Goal: Transaction & Acquisition: Obtain resource

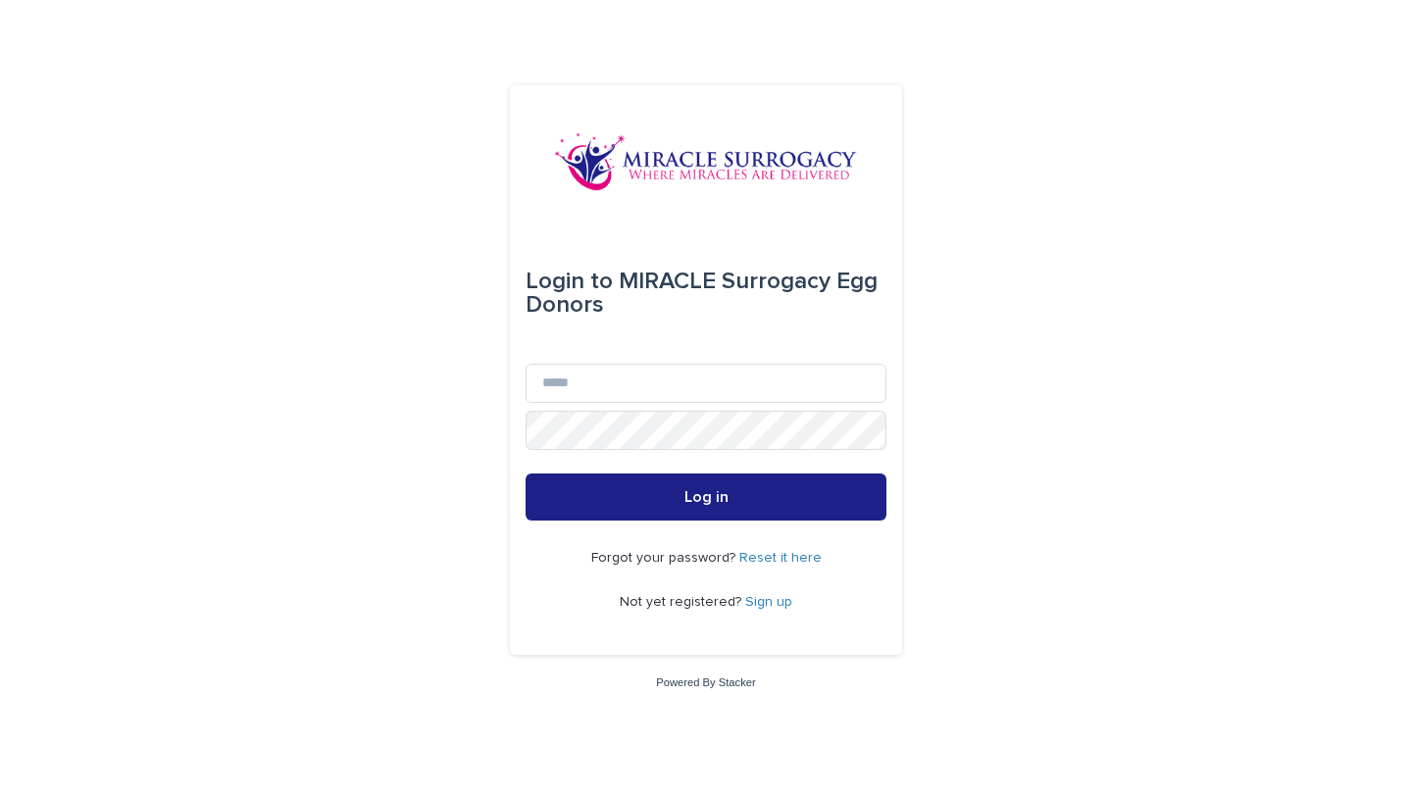
click at [773, 604] on link "Sign up" at bounding box center [768, 602] width 47 height 14
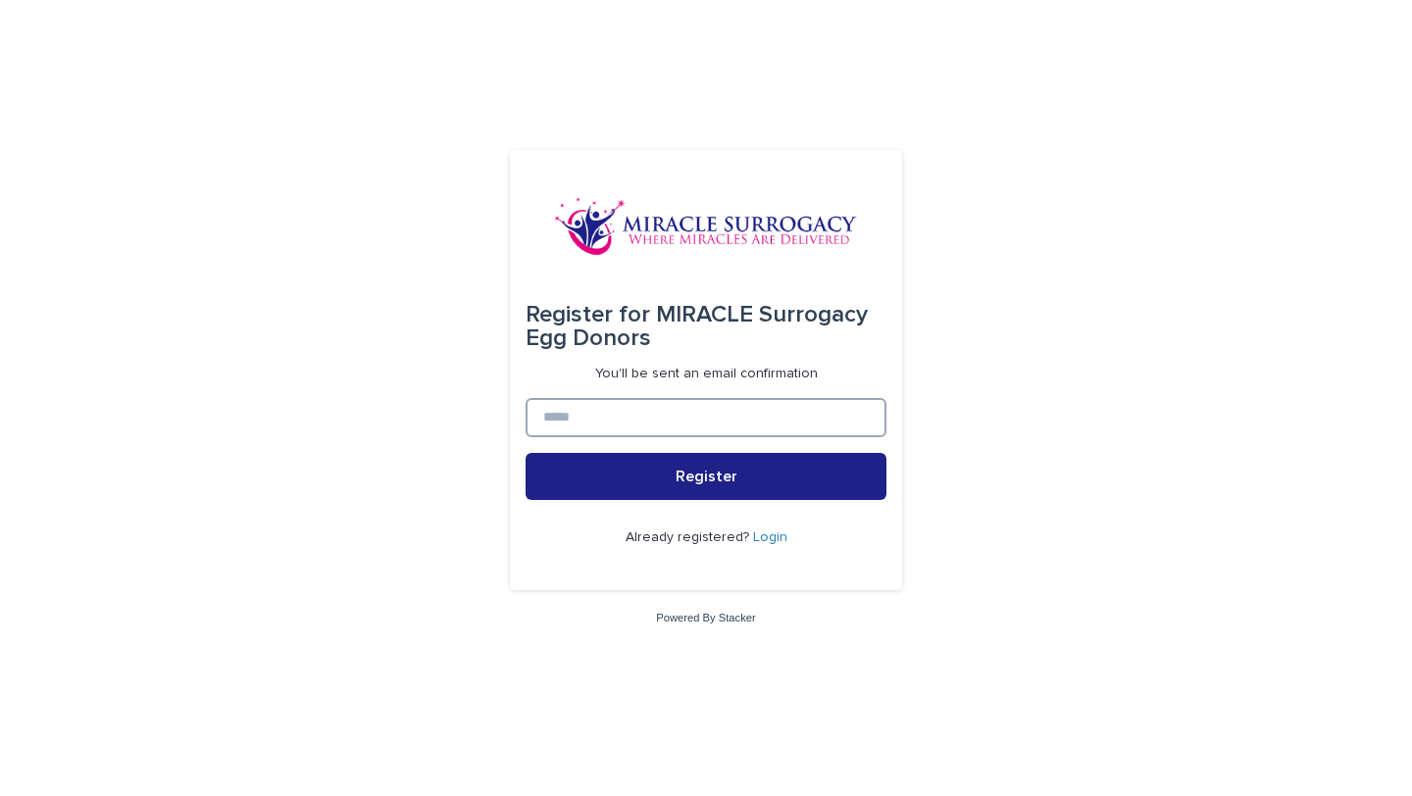
click at [669, 421] on input at bounding box center [705, 417] width 361 height 39
type input "**********"
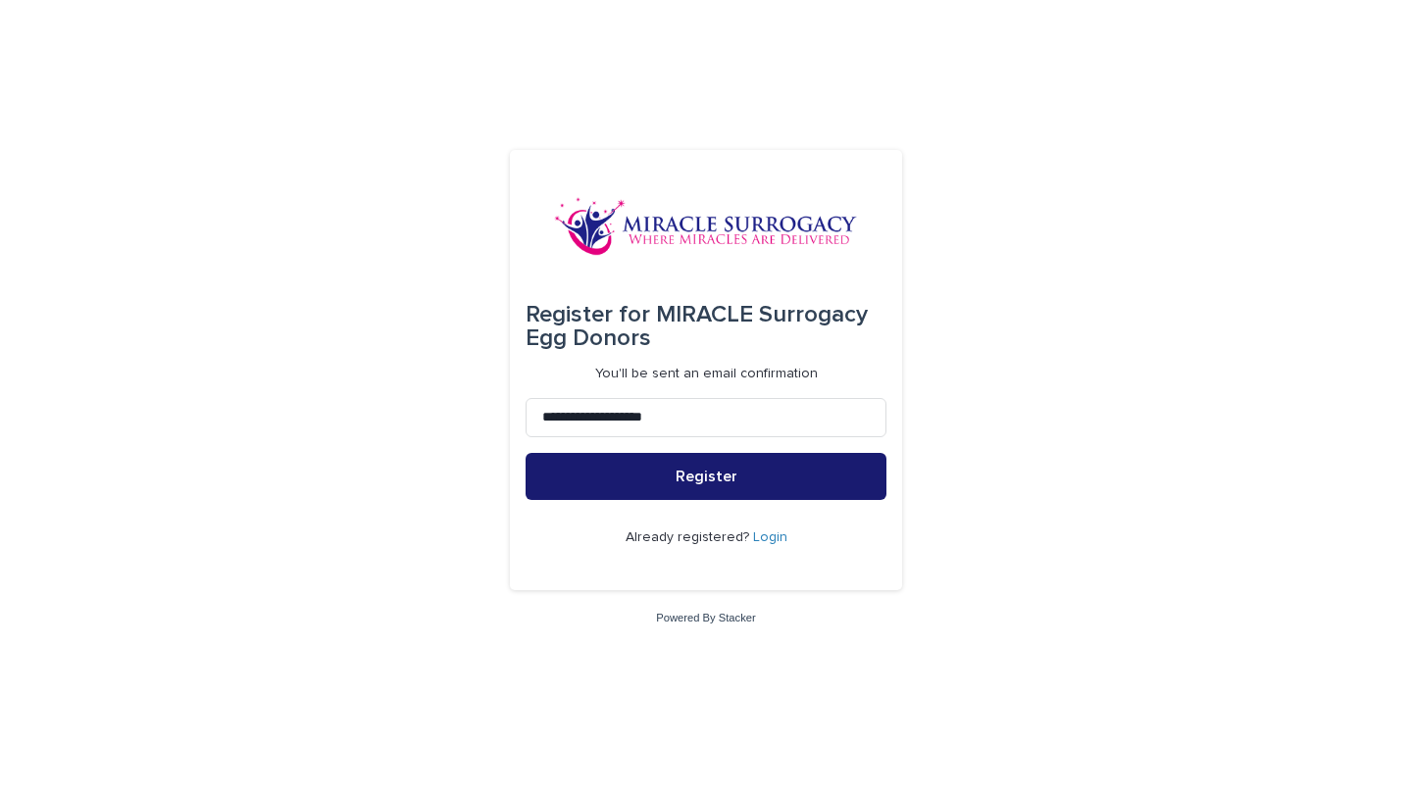
click at [693, 475] on span "Register" at bounding box center [706, 477] width 62 height 16
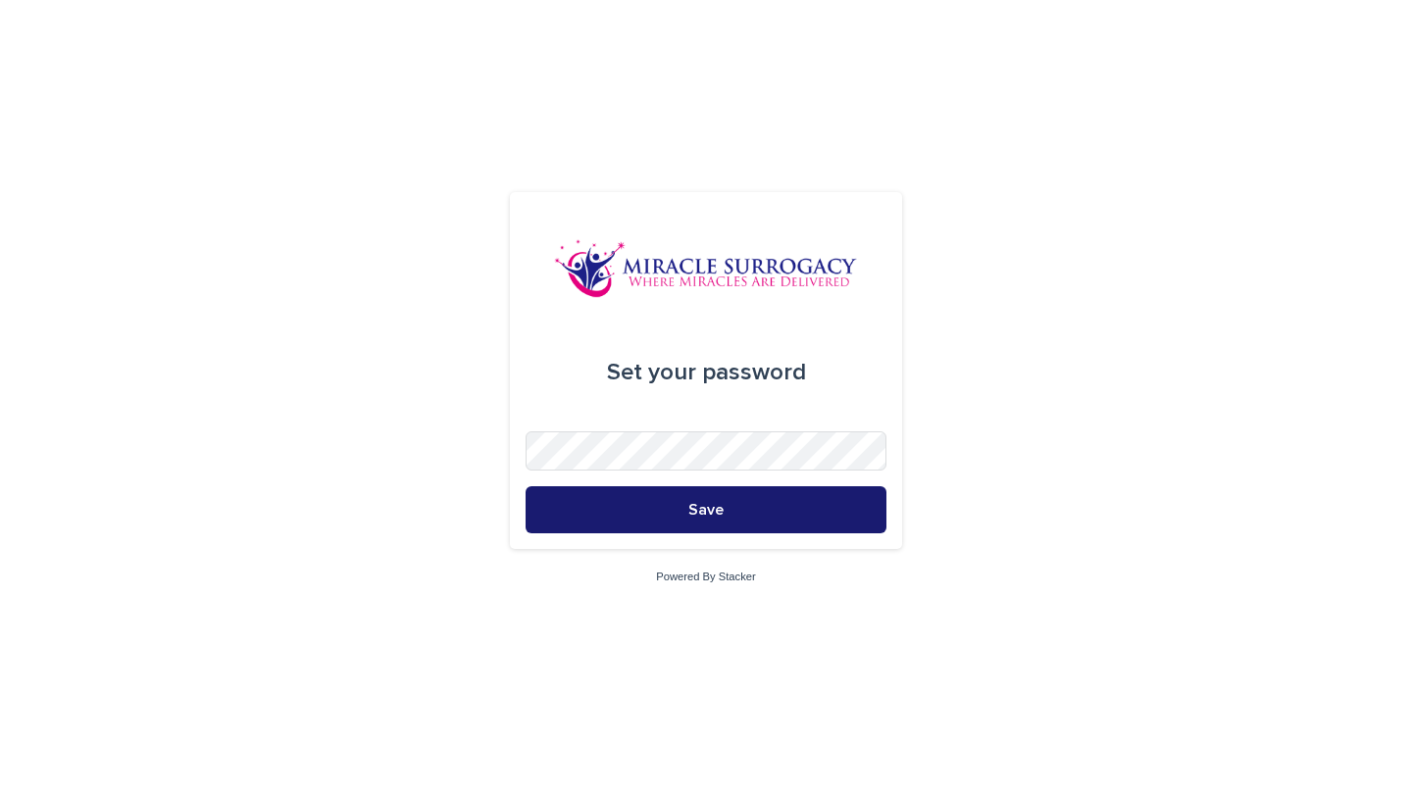
click at [743, 515] on button "Save" at bounding box center [705, 509] width 361 height 47
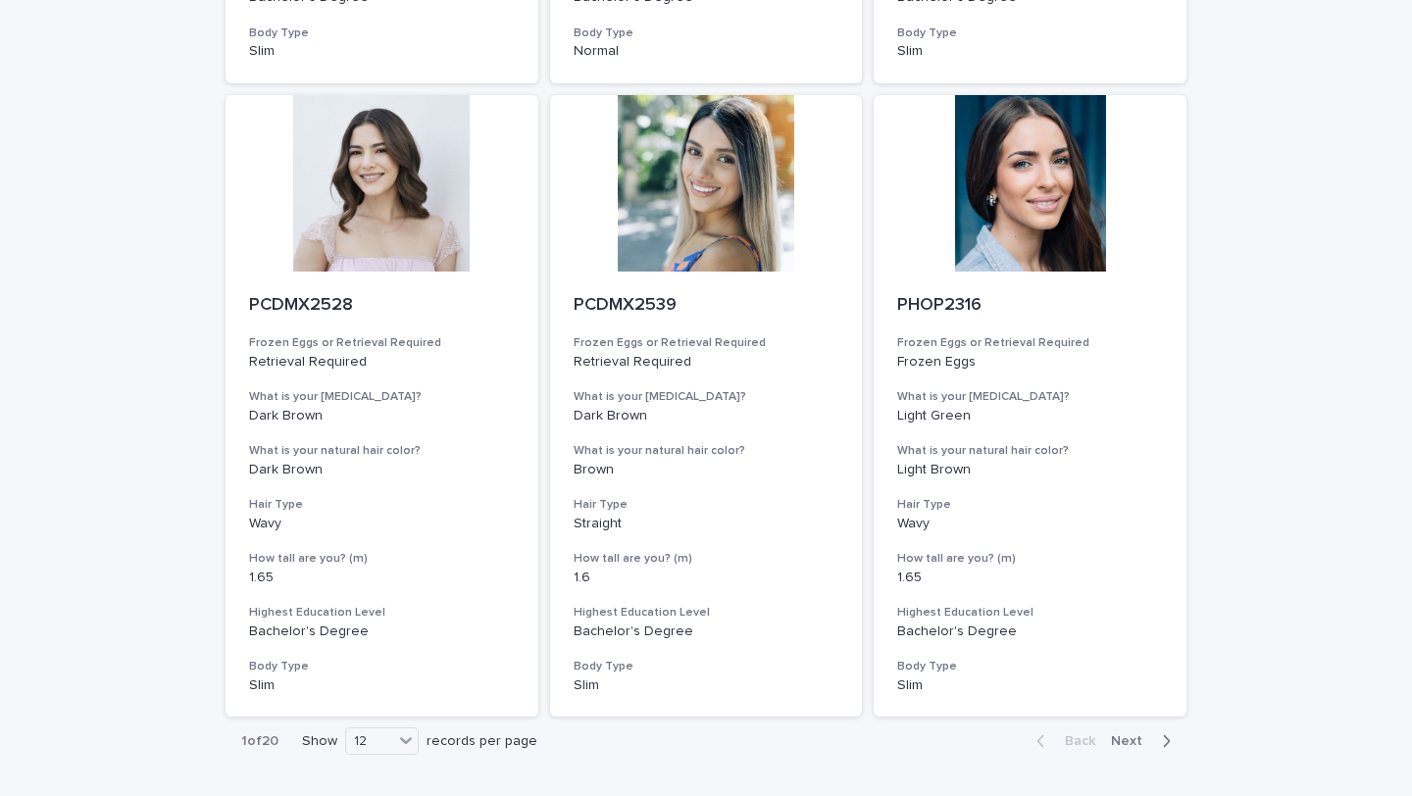
scroll to position [2135, 0]
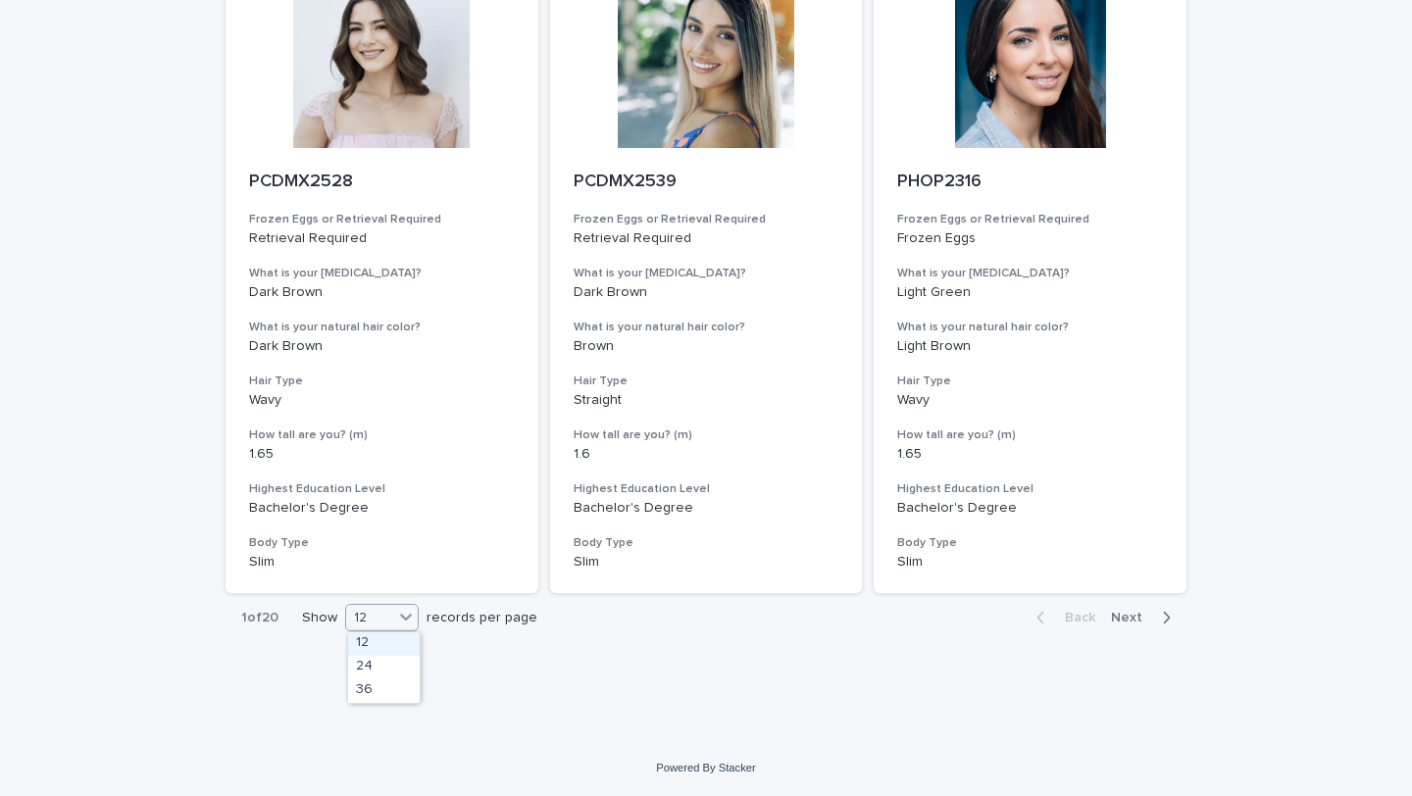
click at [412, 620] on icon at bounding box center [406, 617] width 20 height 20
click at [376, 679] on div "36" at bounding box center [384, 691] width 72 height 24
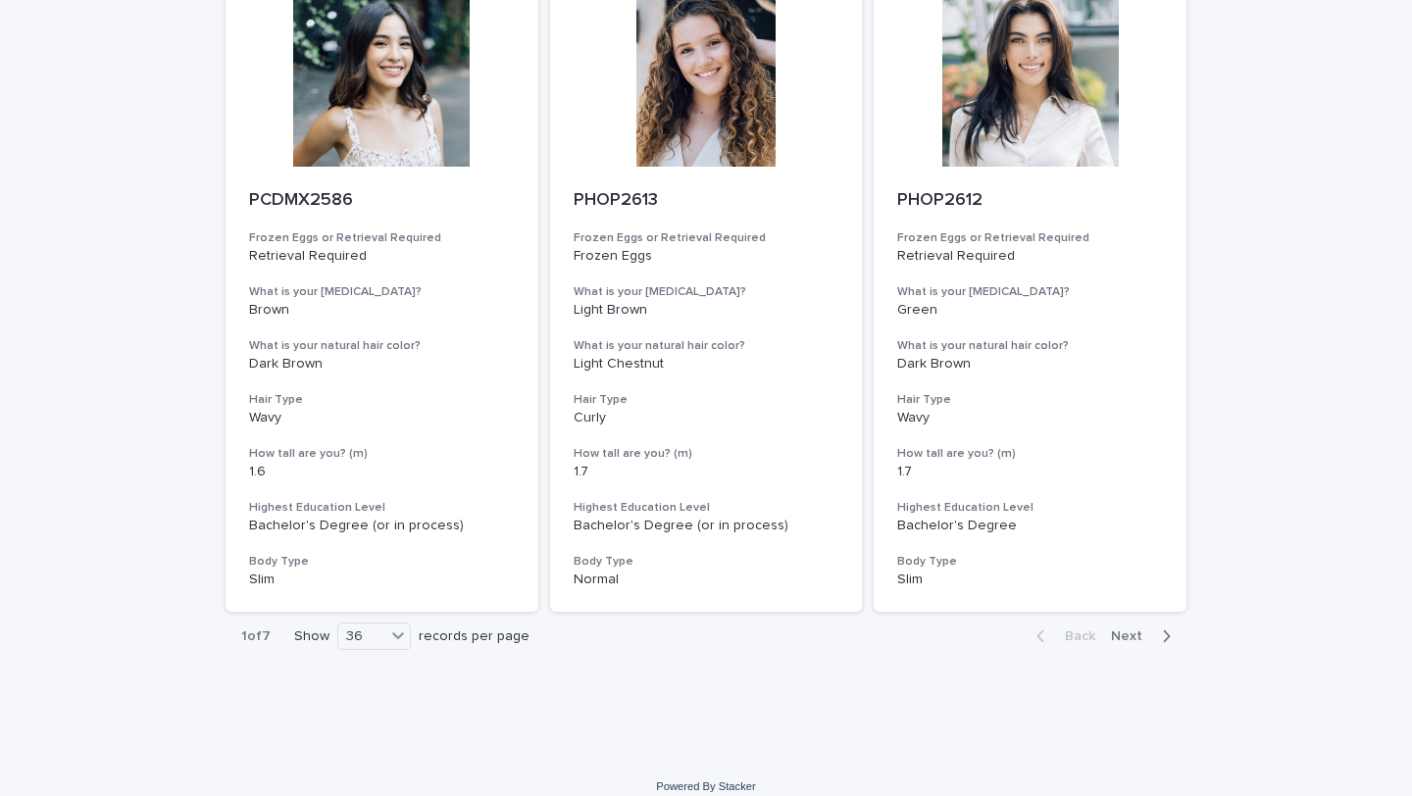
scroll to position [7193, 0]
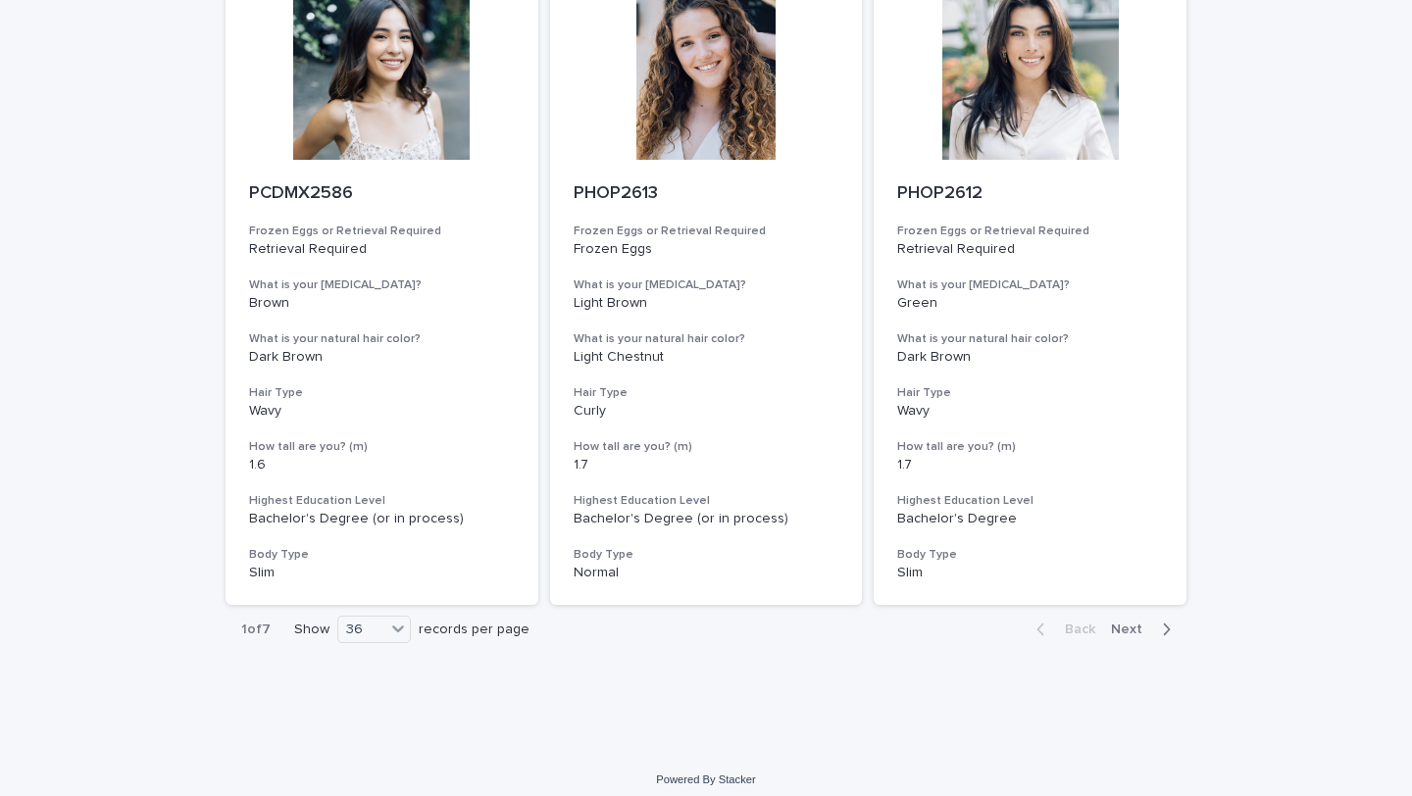
click at [1125, 628] on span "Next" at bounding box center [1132, 629] width 43 height 14
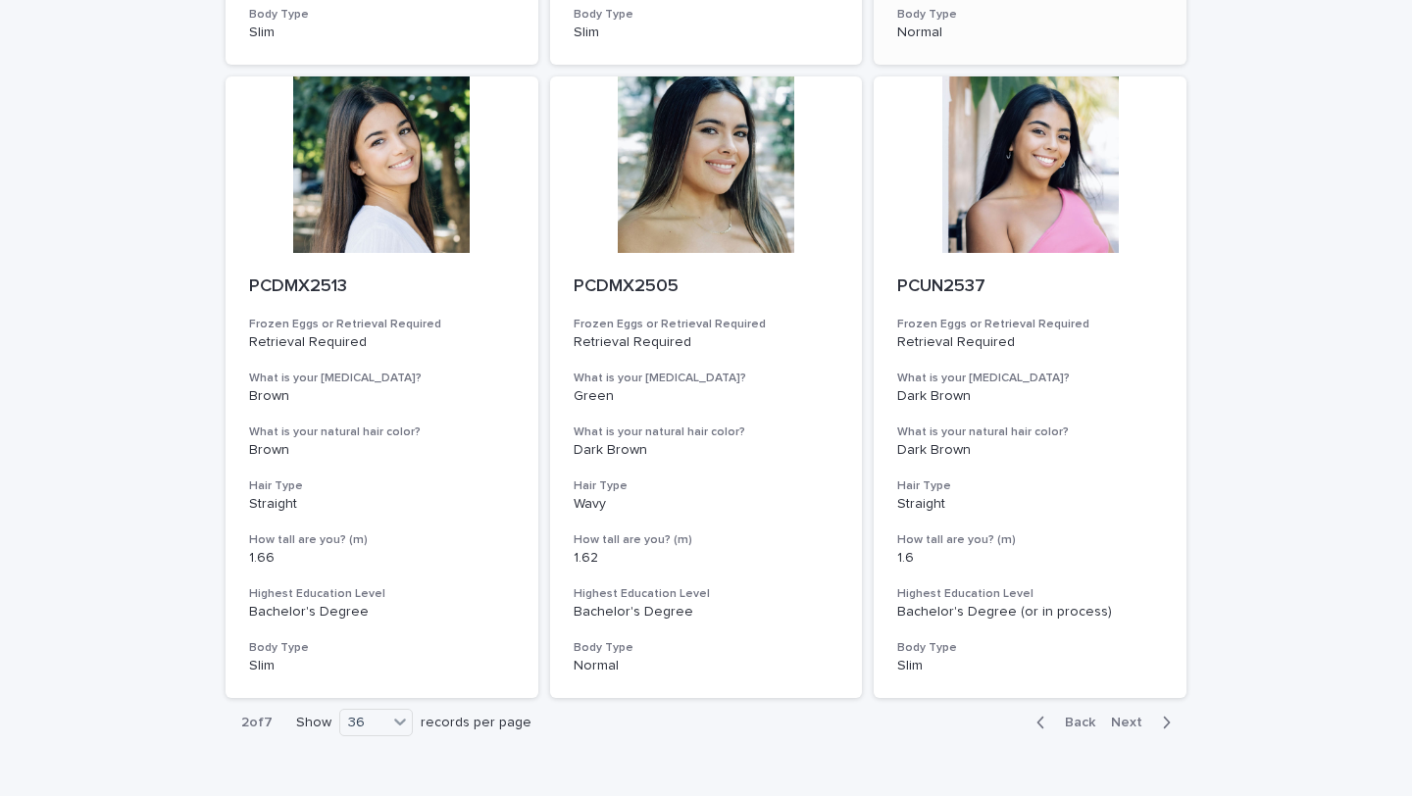
scroll to position [7206, 0]
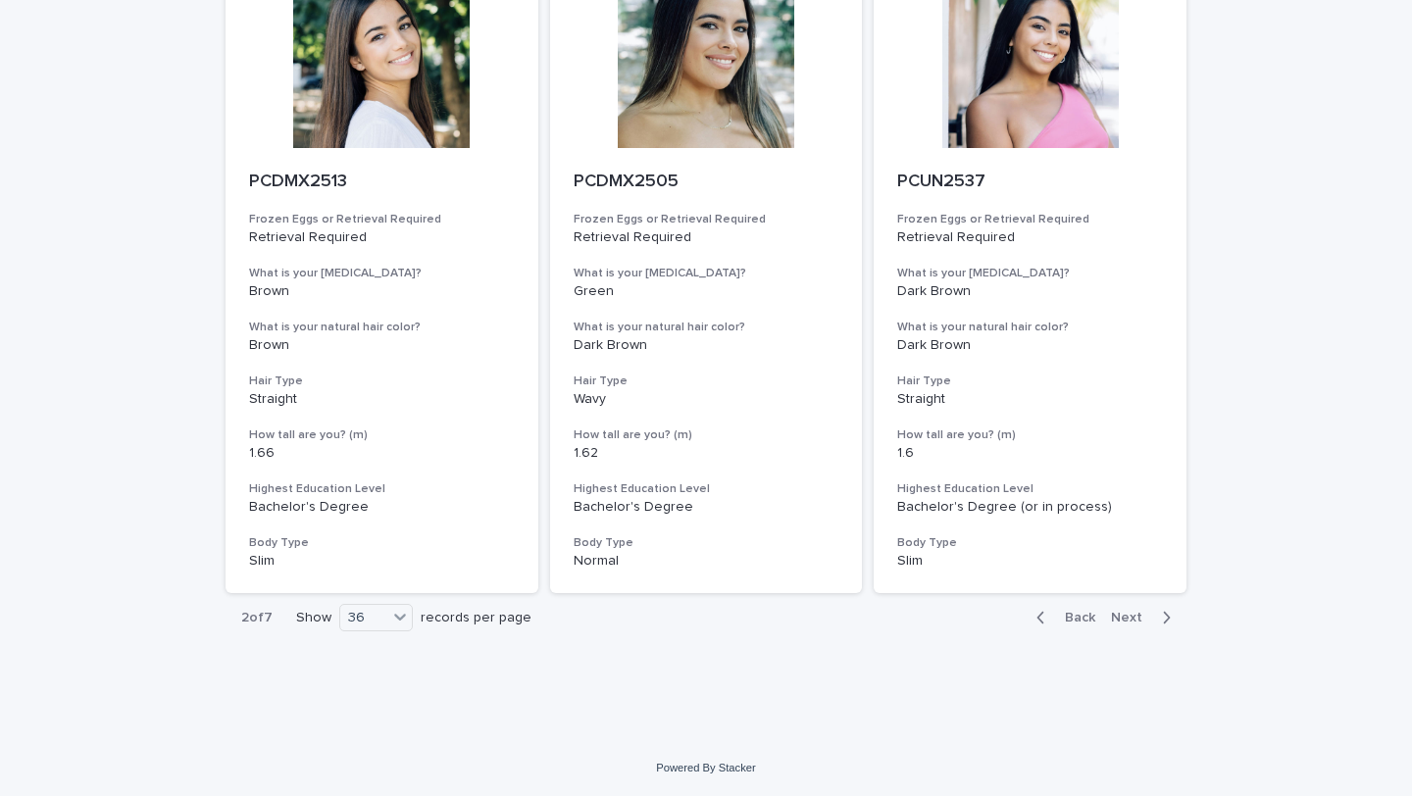
click at [1137, 622] on span "Next" at bounding box center [1132, 618] width 43 height 14
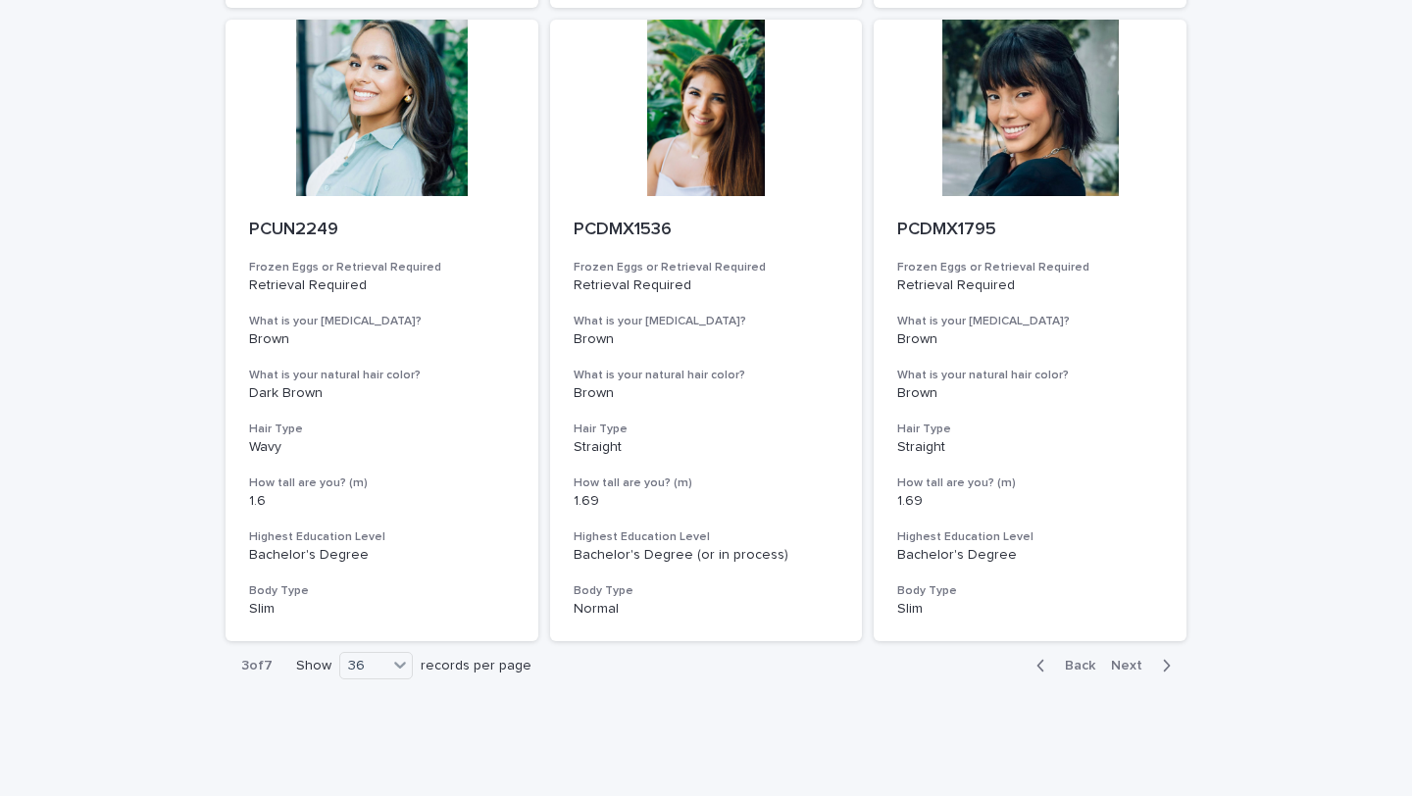
scroll to position [7206, 0]
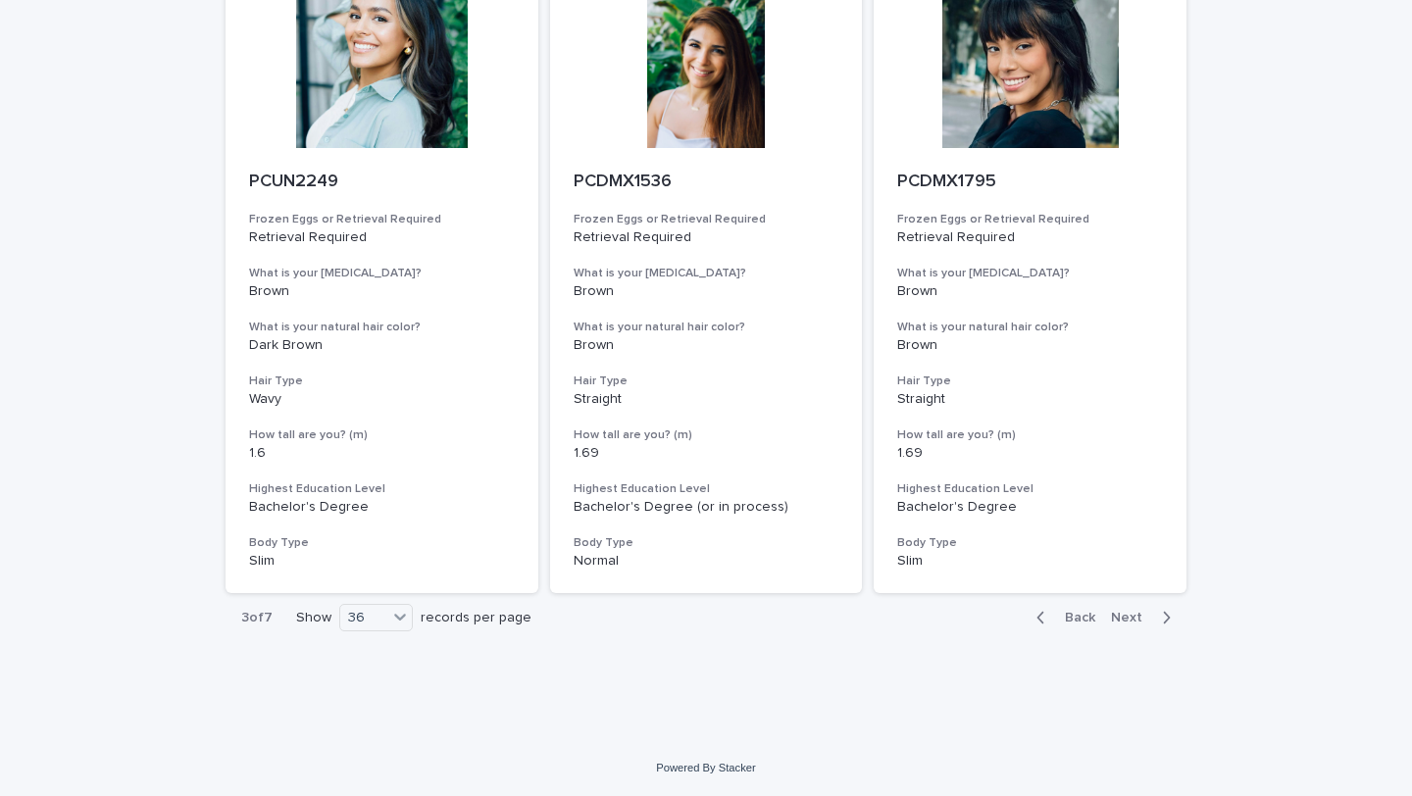
click at [1130, 622] on span "Next" at bounding box center [1132, 618] width 43 height 14
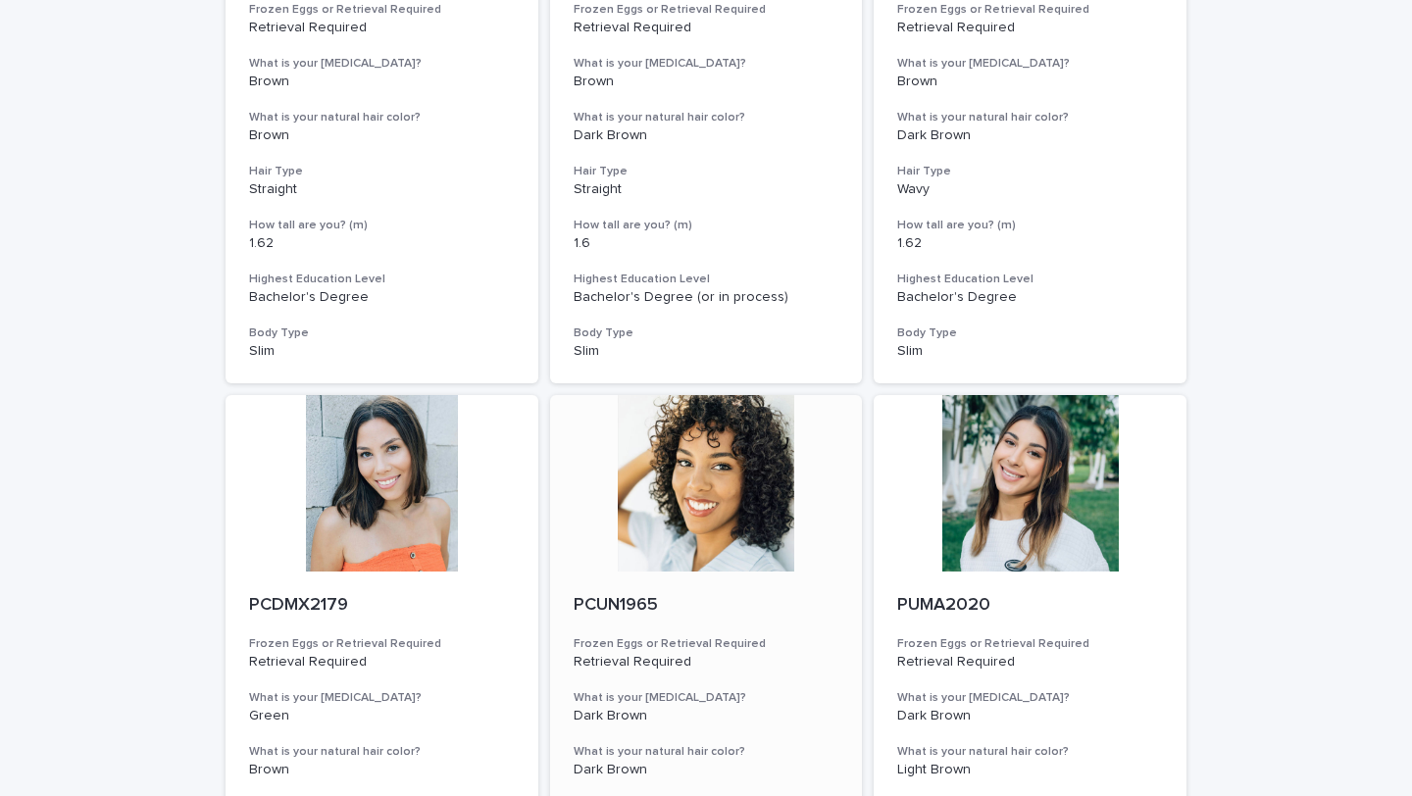
scroll to position [3010, 0]
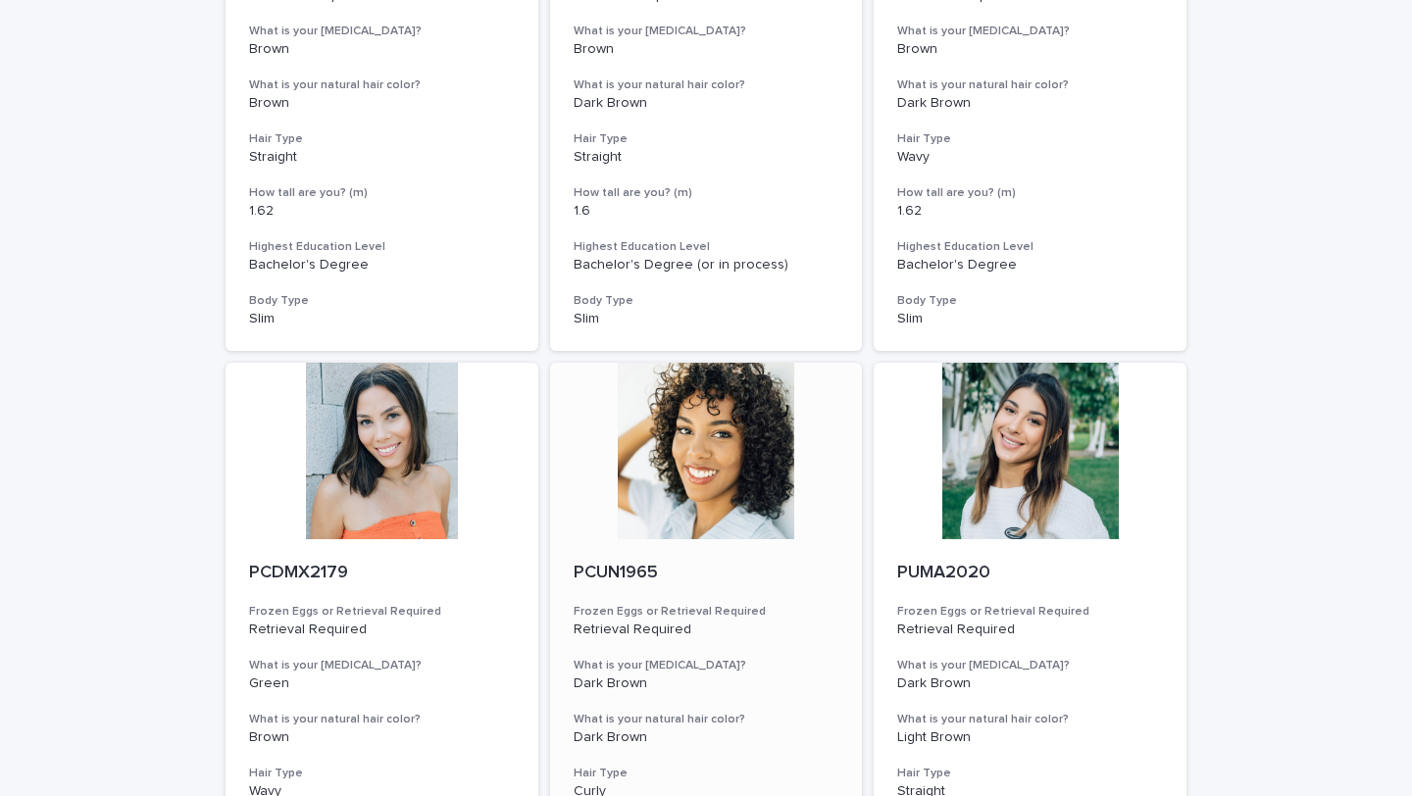
click at [738, 490] on div at bounding box center [706, 451] width 313 height 176
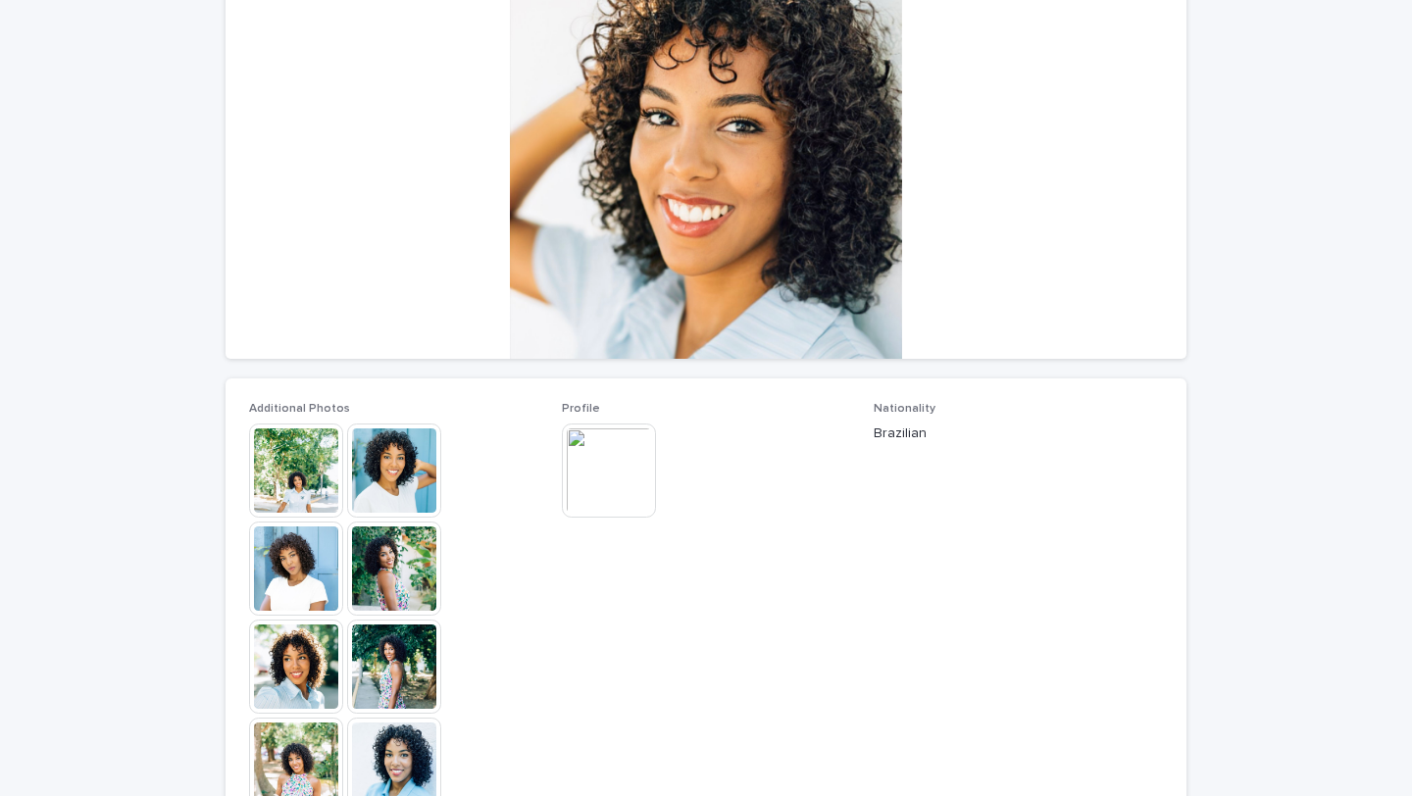
scroll to position [249, 0]
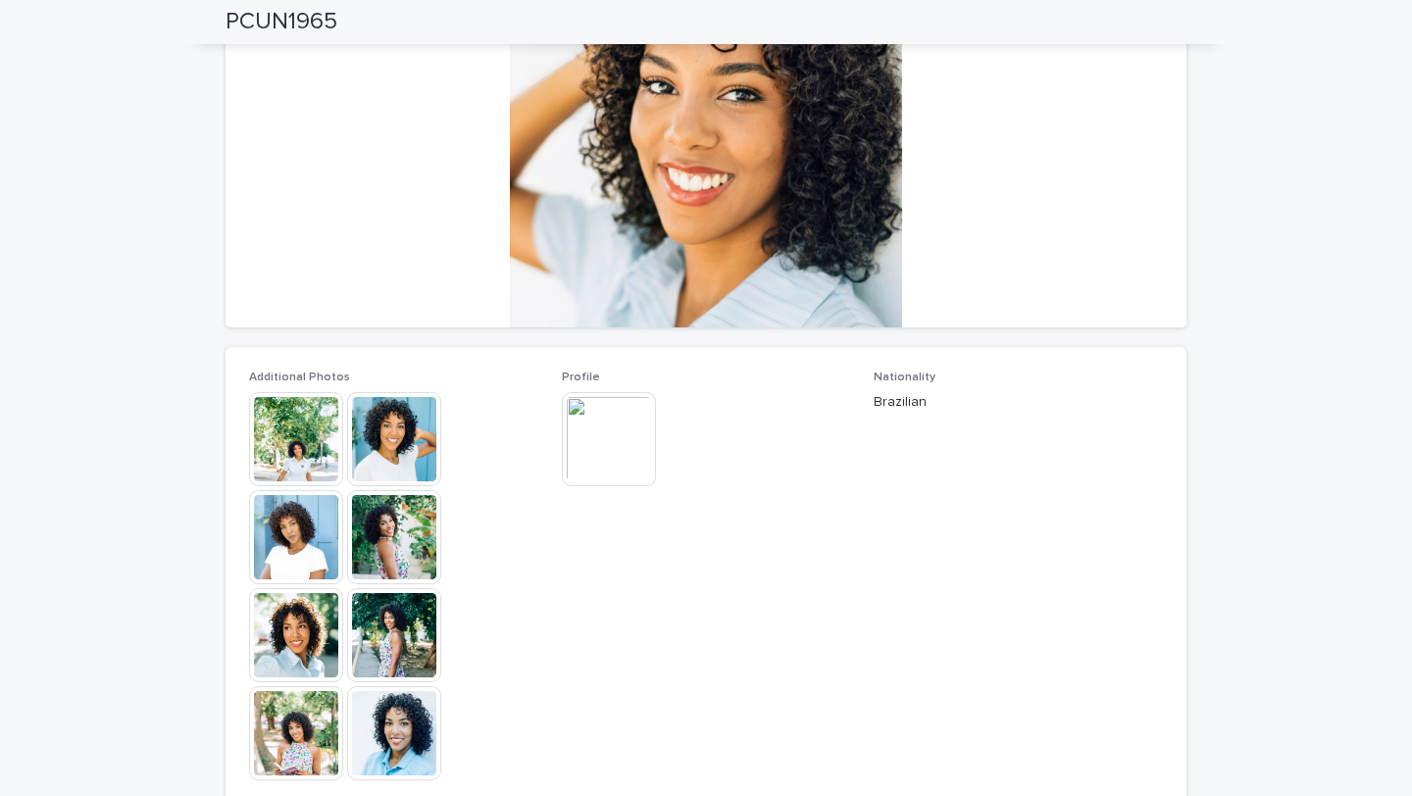
click at [404, 748] on img at bounding box center [394, 733] width 94 height 94
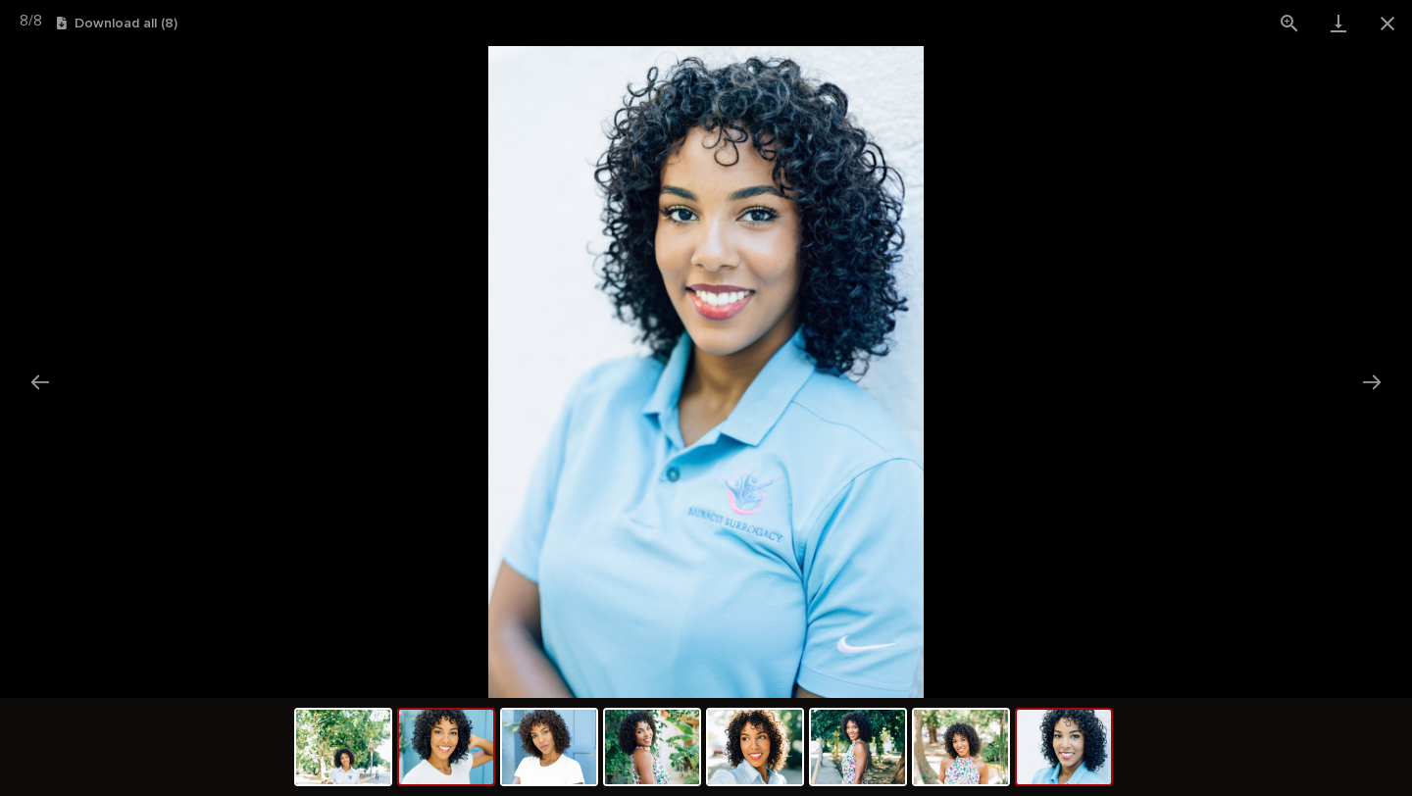
click at [431, 759] on img at bounding box center [446, 747] width 94 height 74
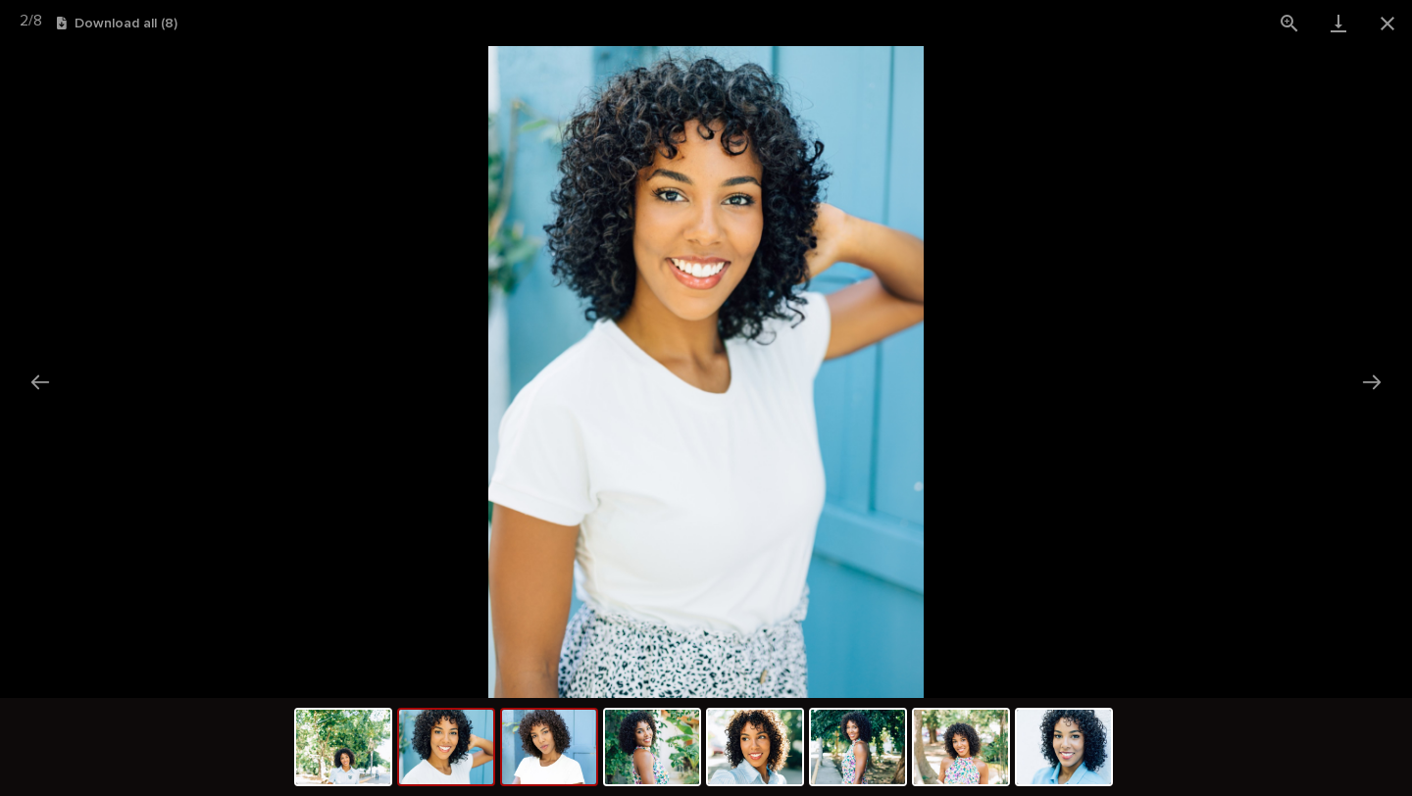
click at [542, 745] on img at bounding box center [549, 747] width 94 height 74
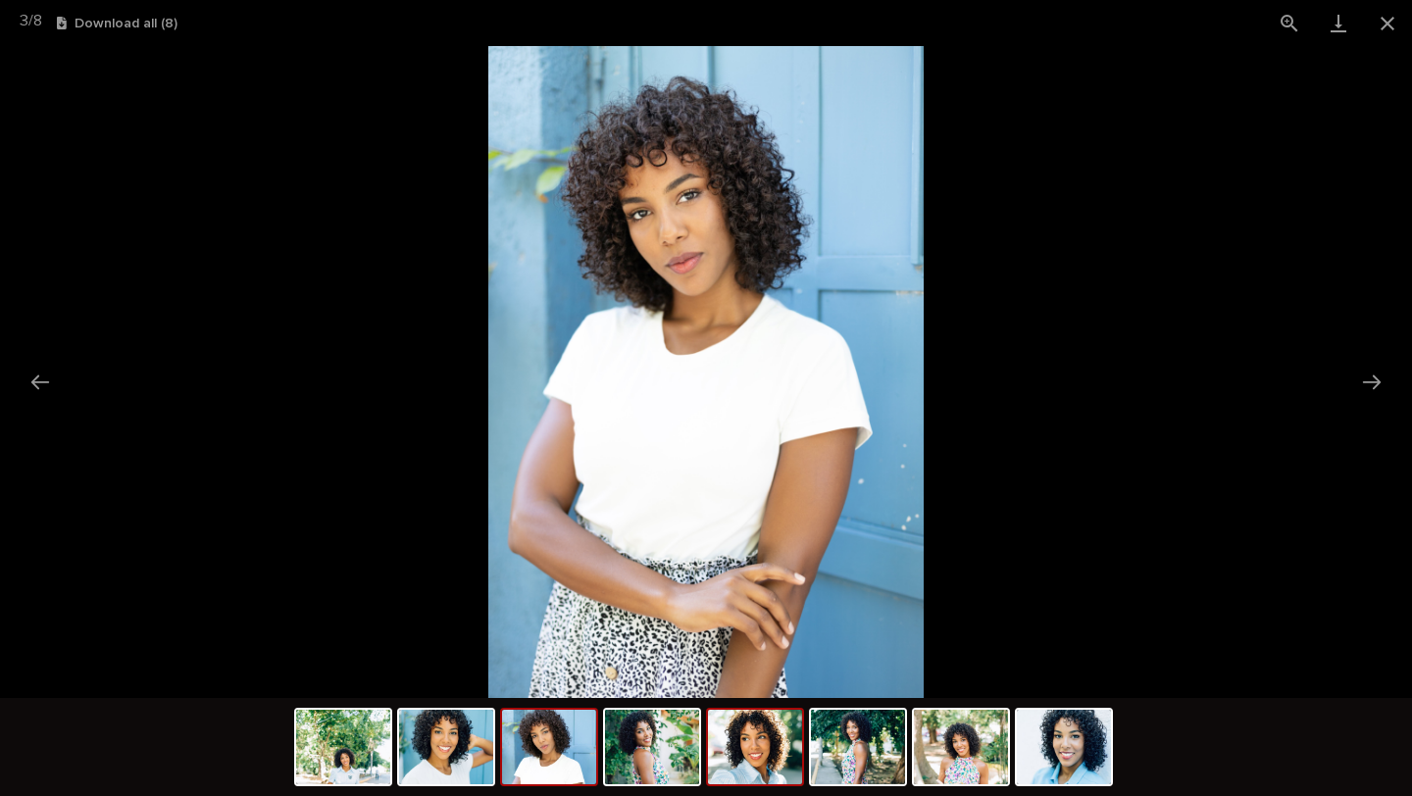
click at [710, 756] on img at bounding box center [755, 747] width 94 height 74
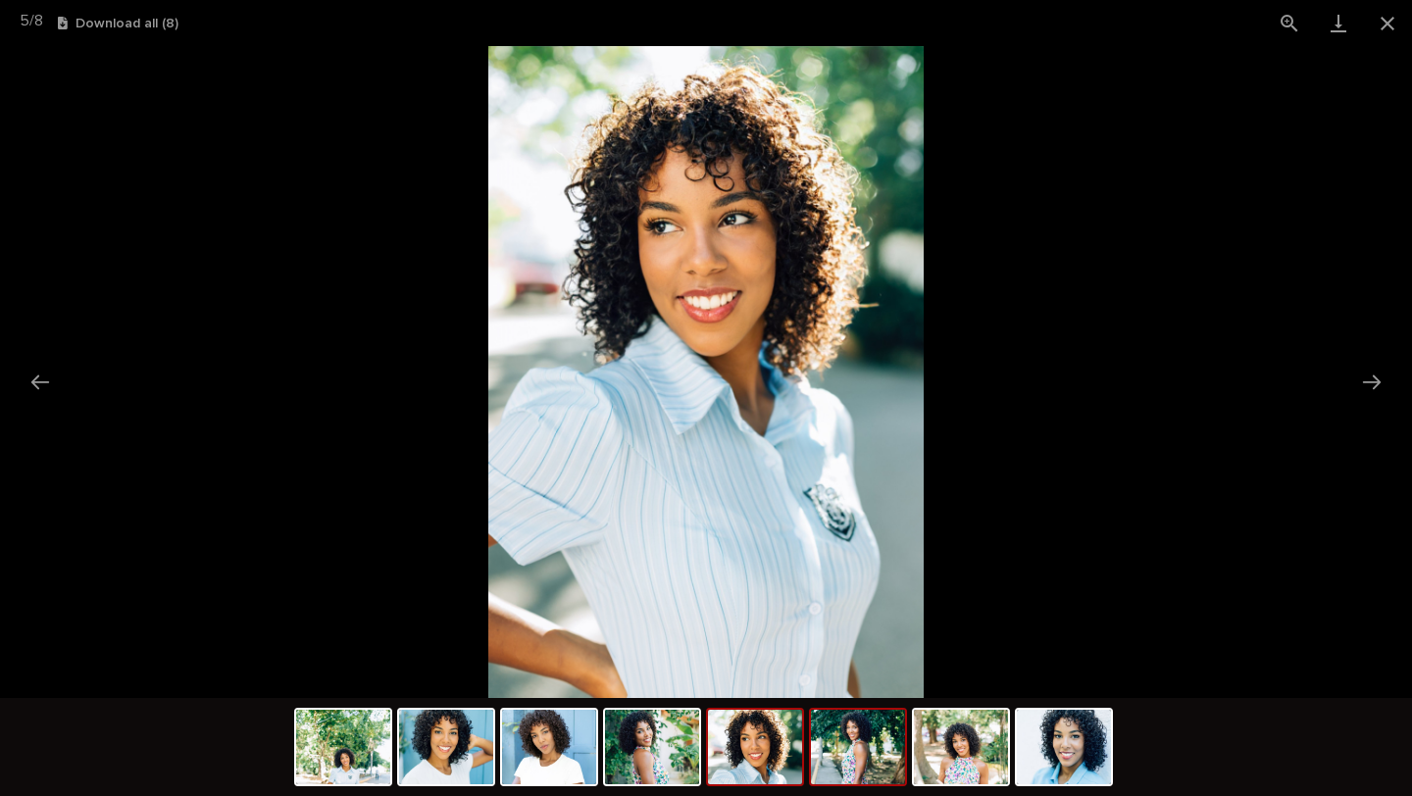
click at [854, 759] on img at bounding box center [858, 747] width 94 height 74
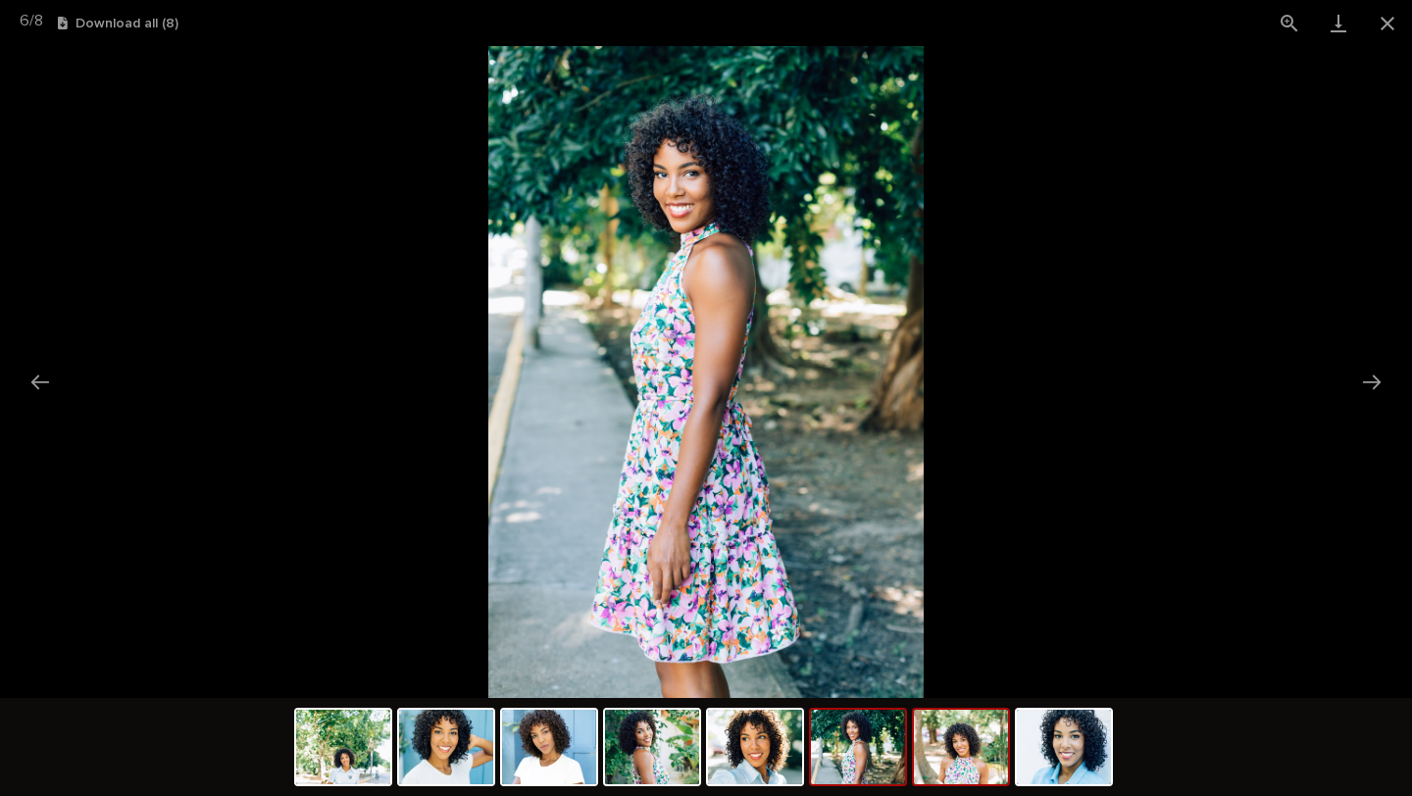
click at [926, 759] on img at bounding box center [961, 747] width 94 height 74
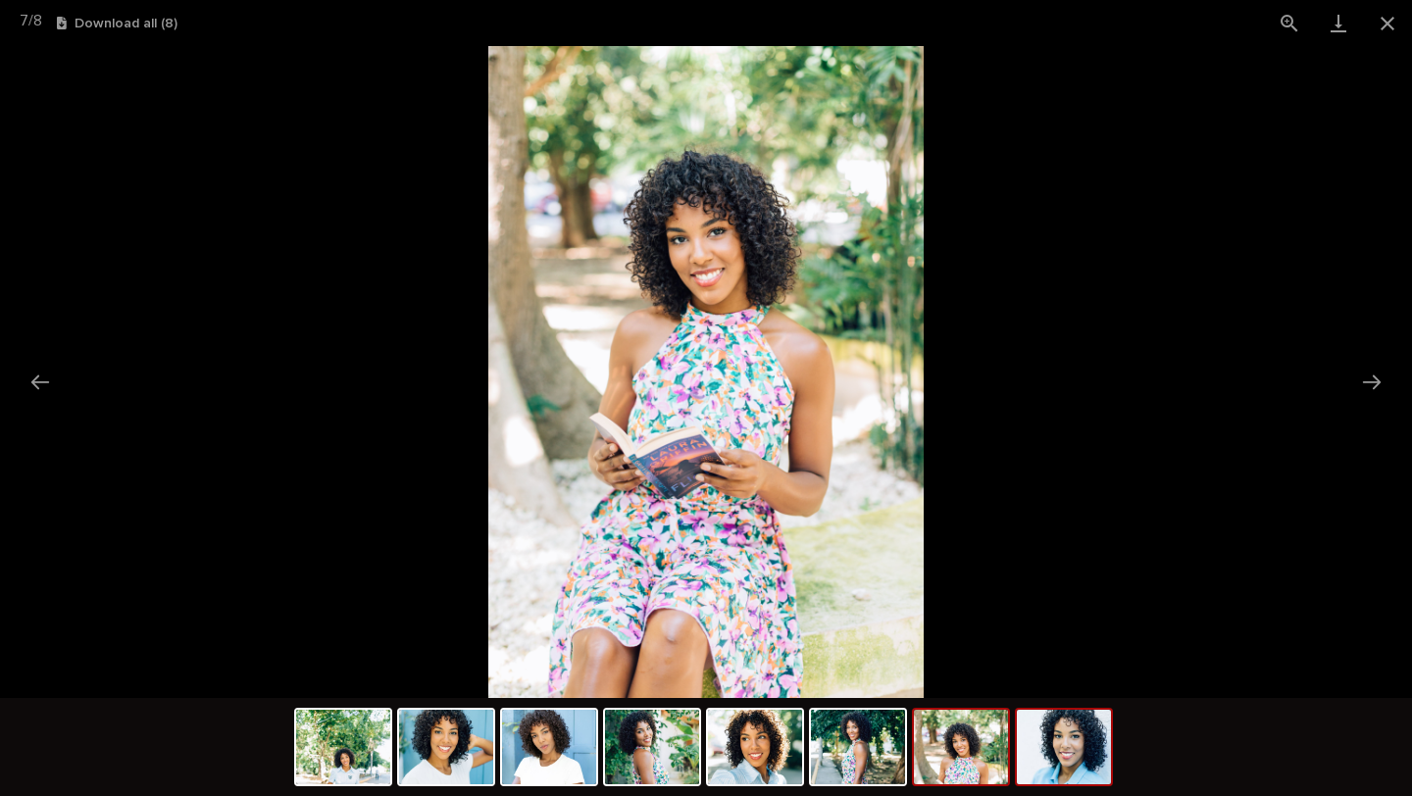
click at [1051, 763] on img at bounding box center [1064, 747] width 94 height 74
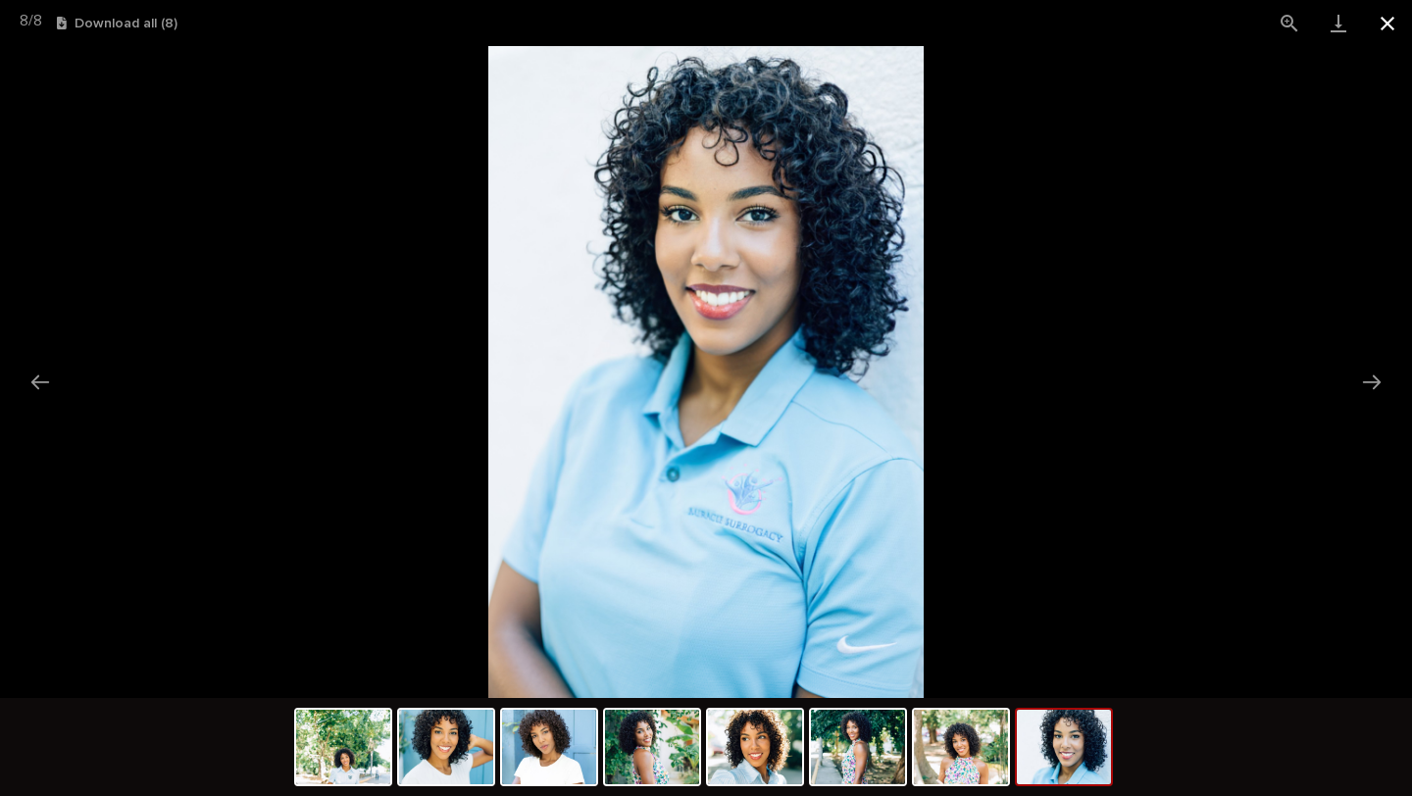
click at [1380, 25] on button "Close gallery" at bounding box center [1387, 23] width 49 height 46
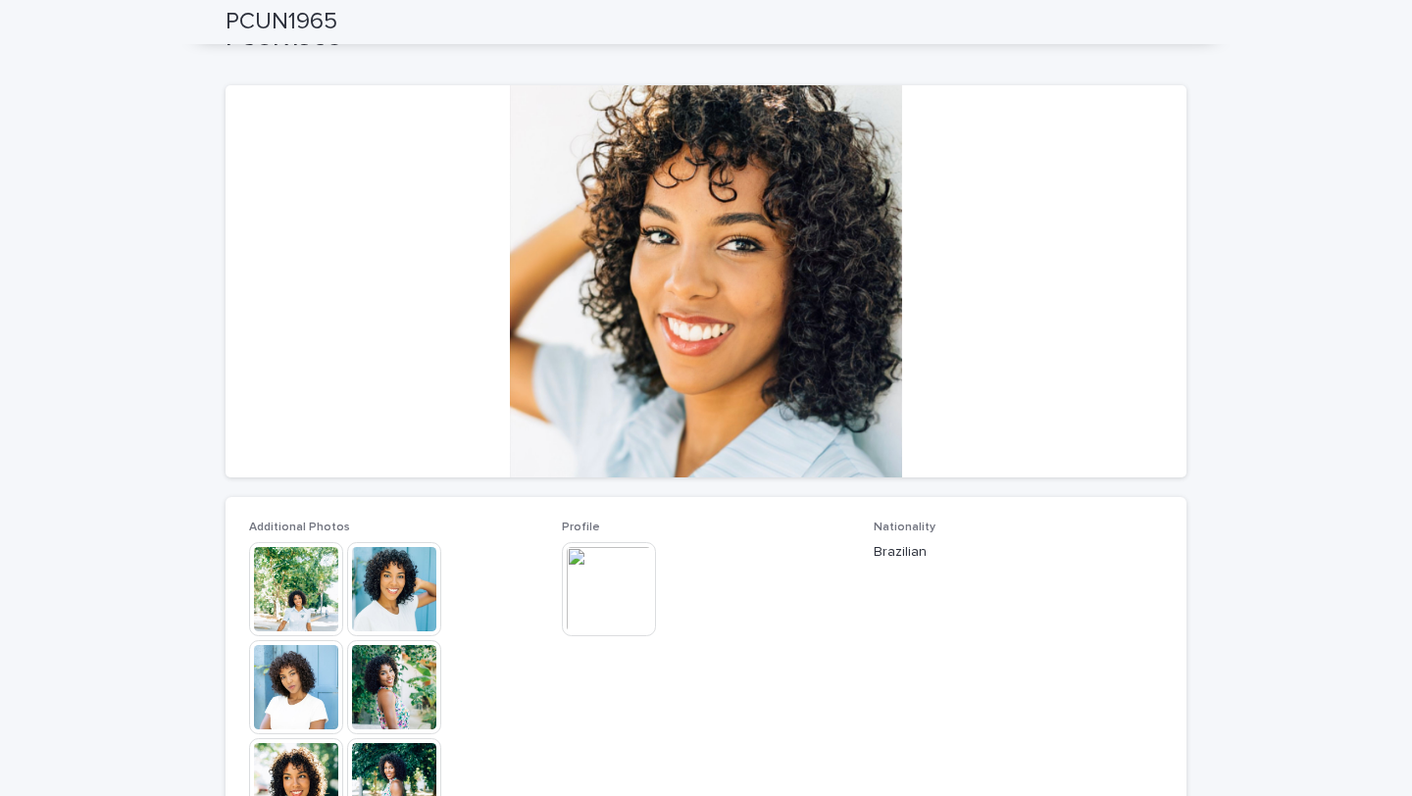
scroll to position [0, 0]
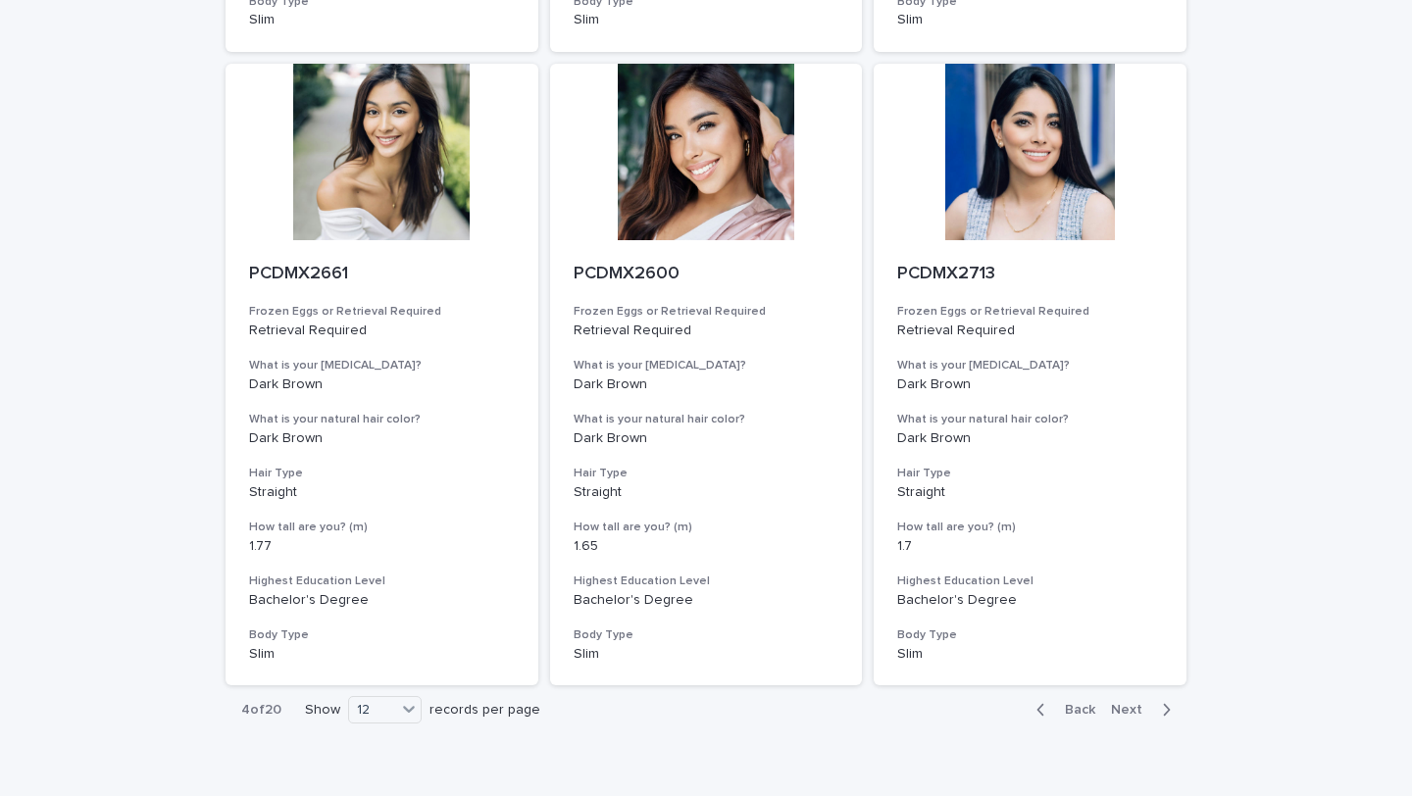
scroll to position [2135, 0]
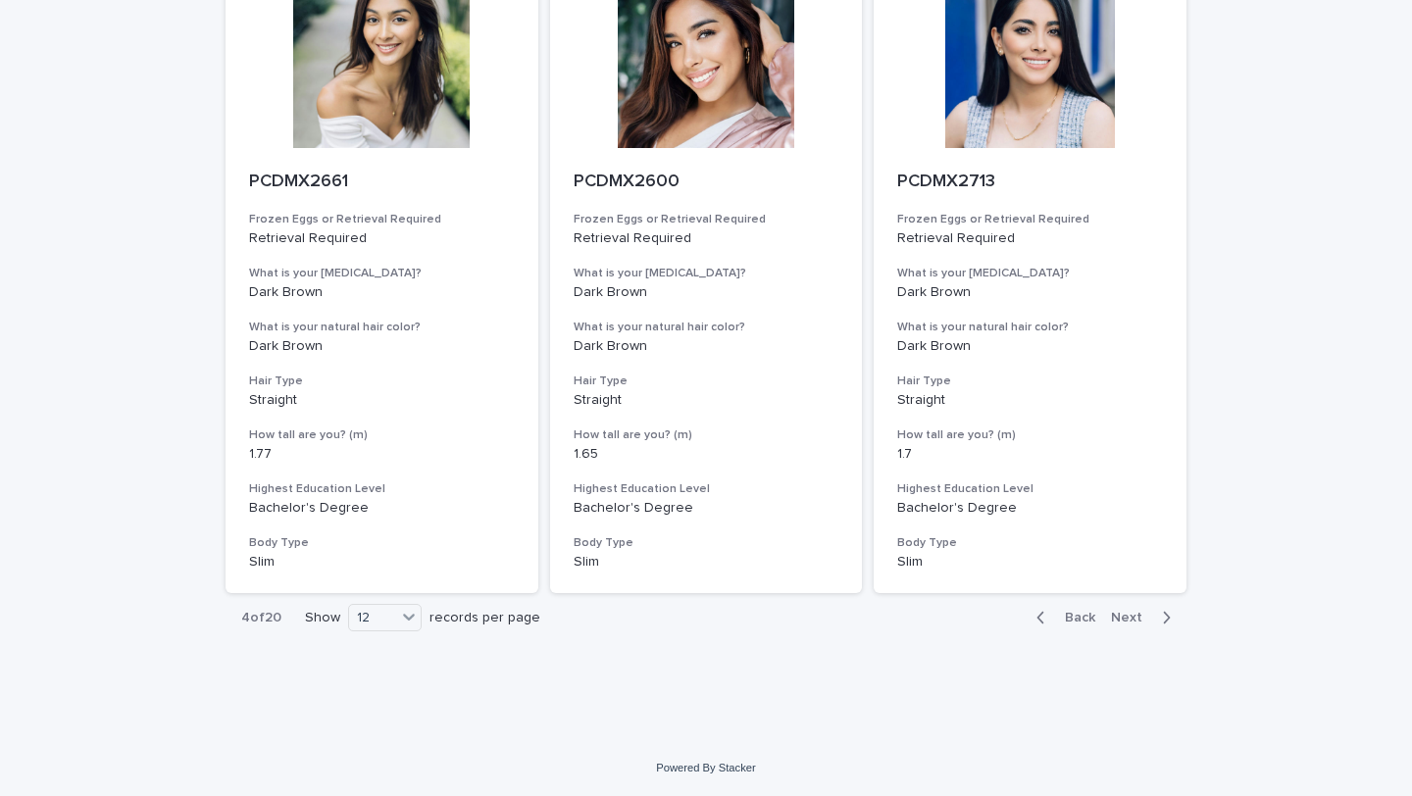
click at [1154, 621] on button "Next" at bounding box center [1144, 618] width 83 height 18
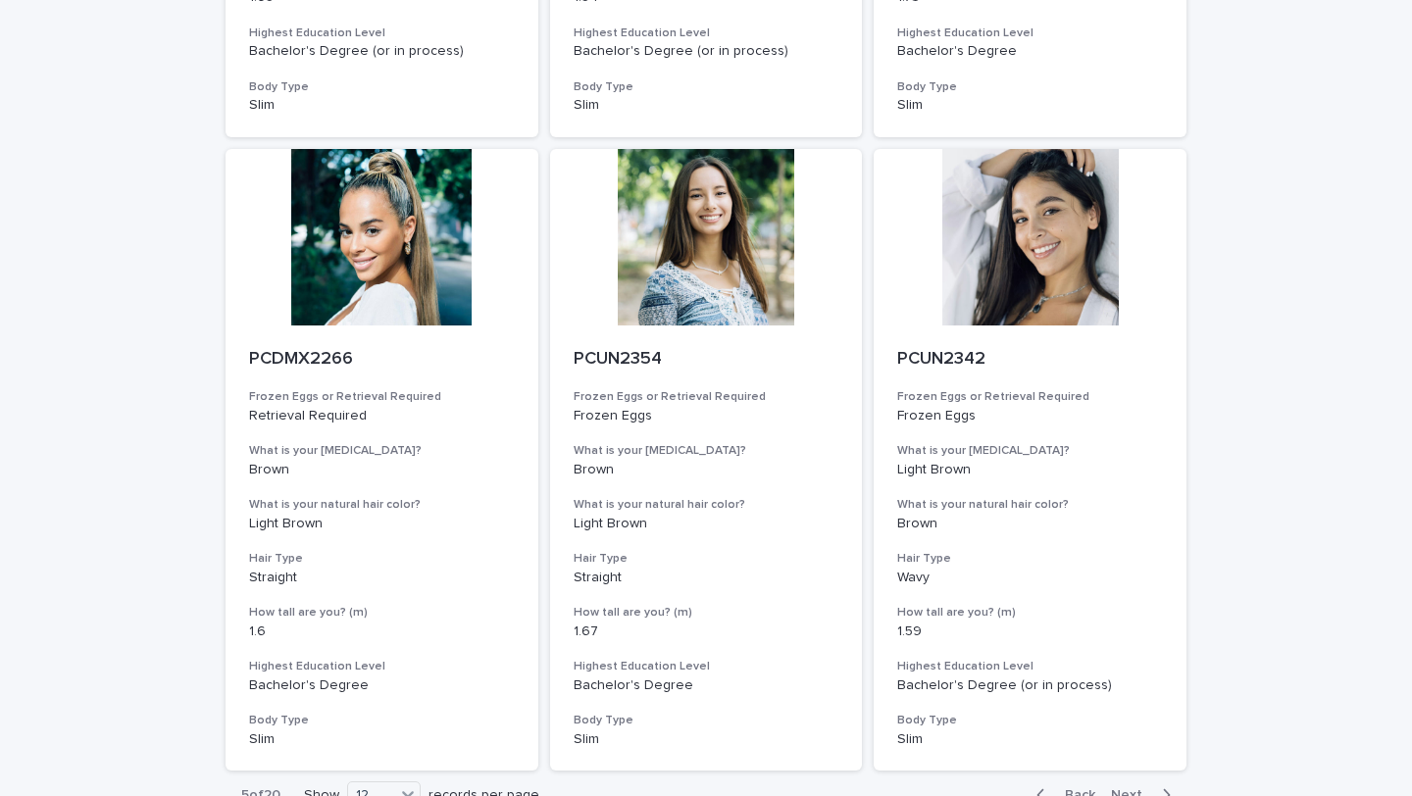
scroll to position [2135, 0]
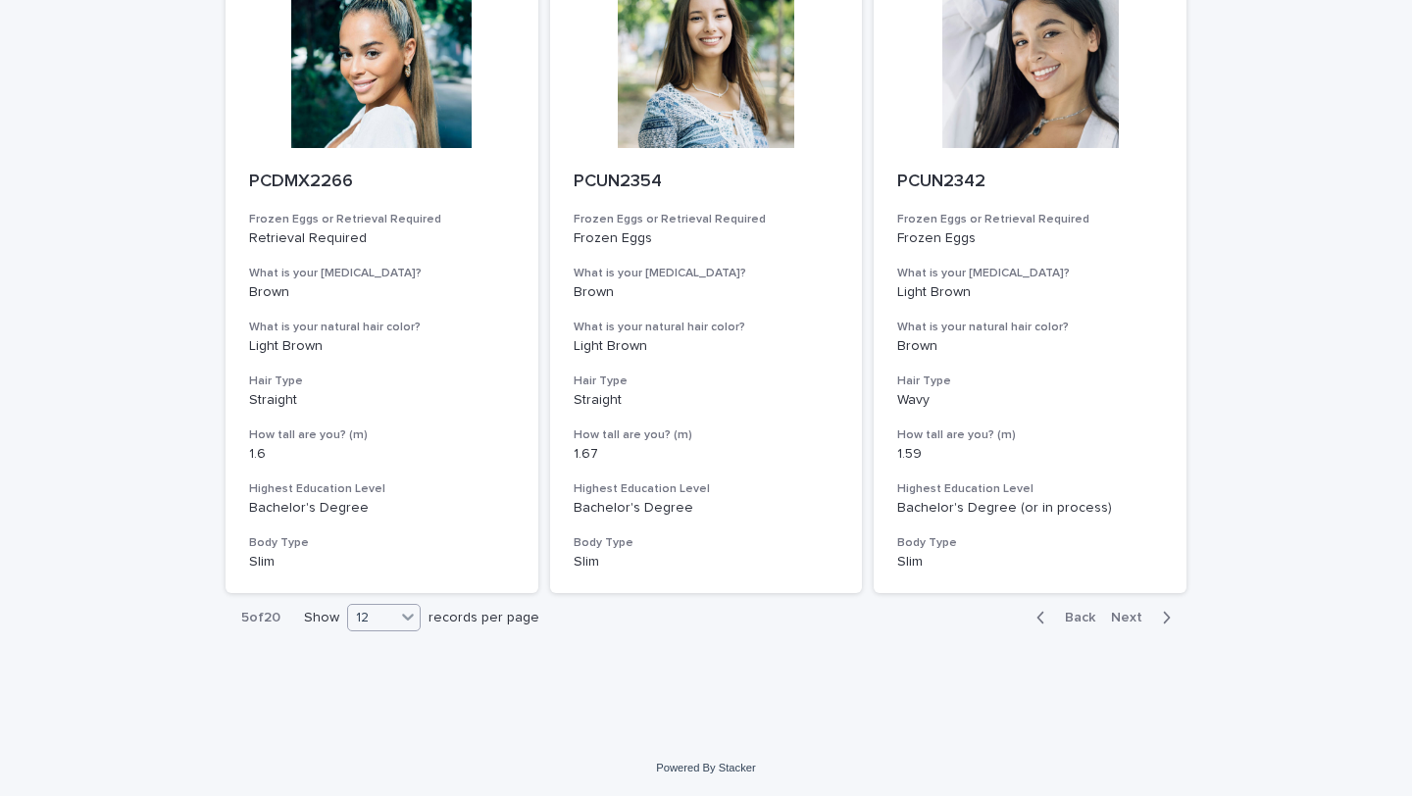
click at [414, 624] on icon at bounding box center [408, 617] width 20 height 20
click at [383, 683] on div "36" at bounding box center [387, 691] width 72 height 24
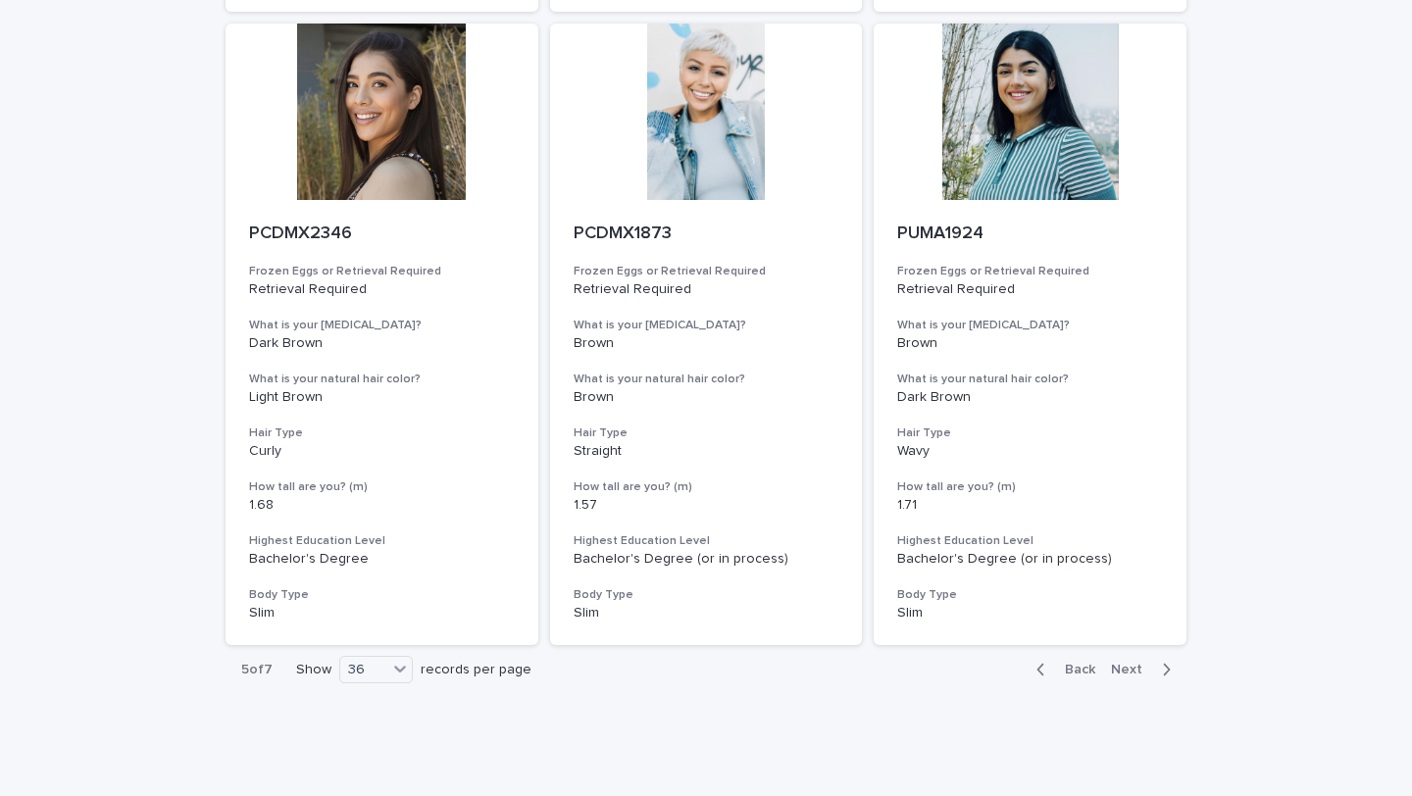
scroll to position [7206, 0]
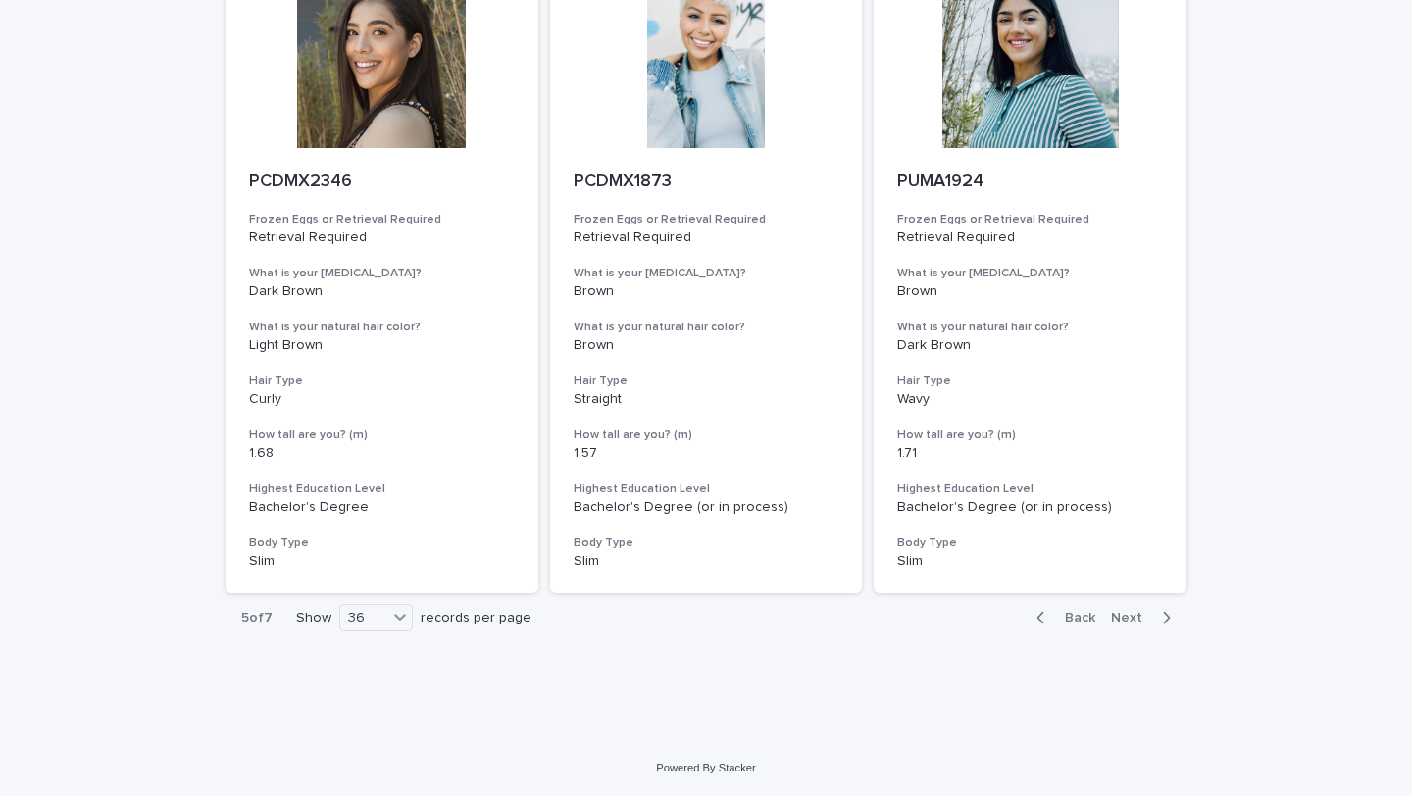
click at [1135, 621] on span "Next" at bounding box center [1132, 618] width 43 height 14
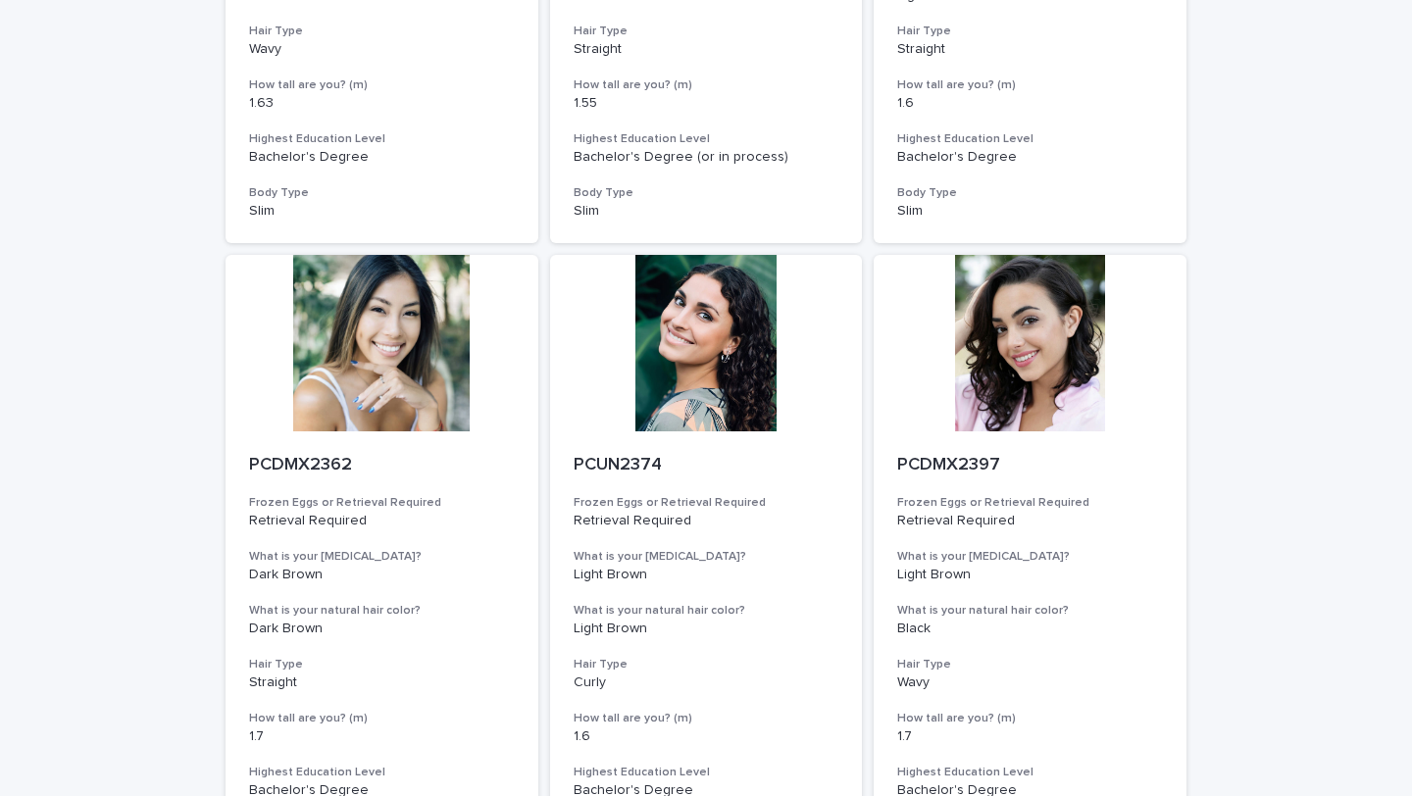
scroll to position [7206, 0]
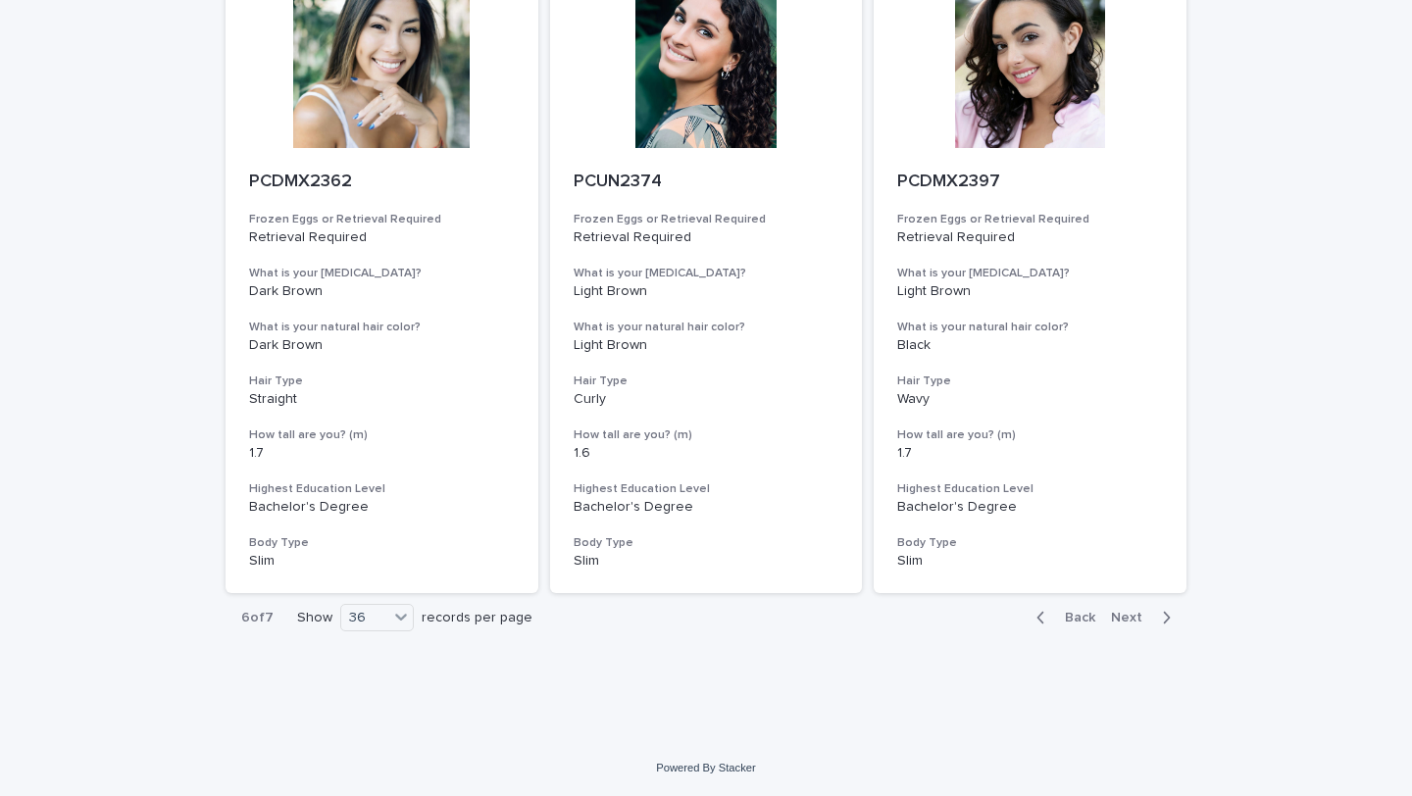
click at [1133, 622] on span "Next" at bounding box center [1132, 618] width 43 height 14
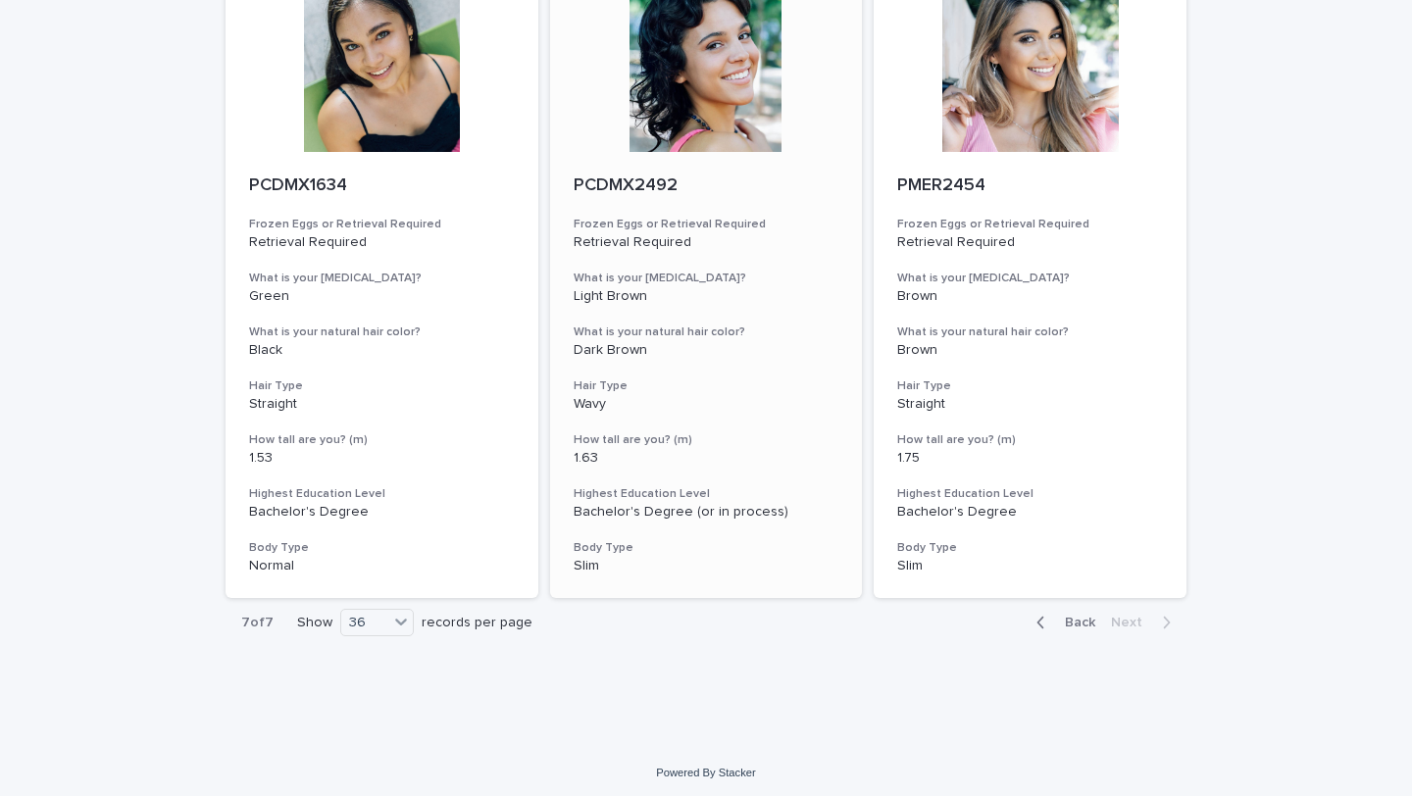
scroll to position [2769, 0]
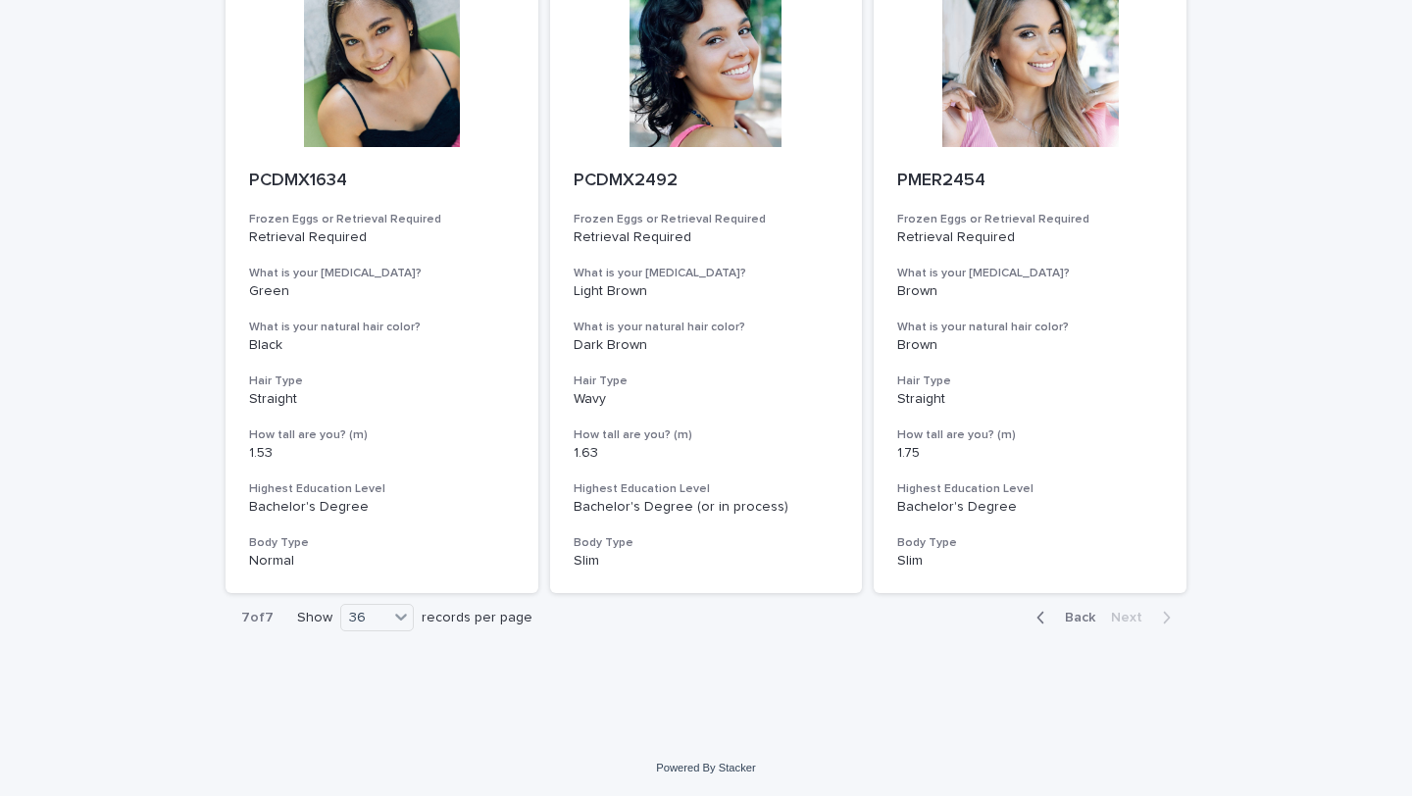
click at [1084, 621] on span "Back" at bounding box center [1074, 618] width 42 height 14
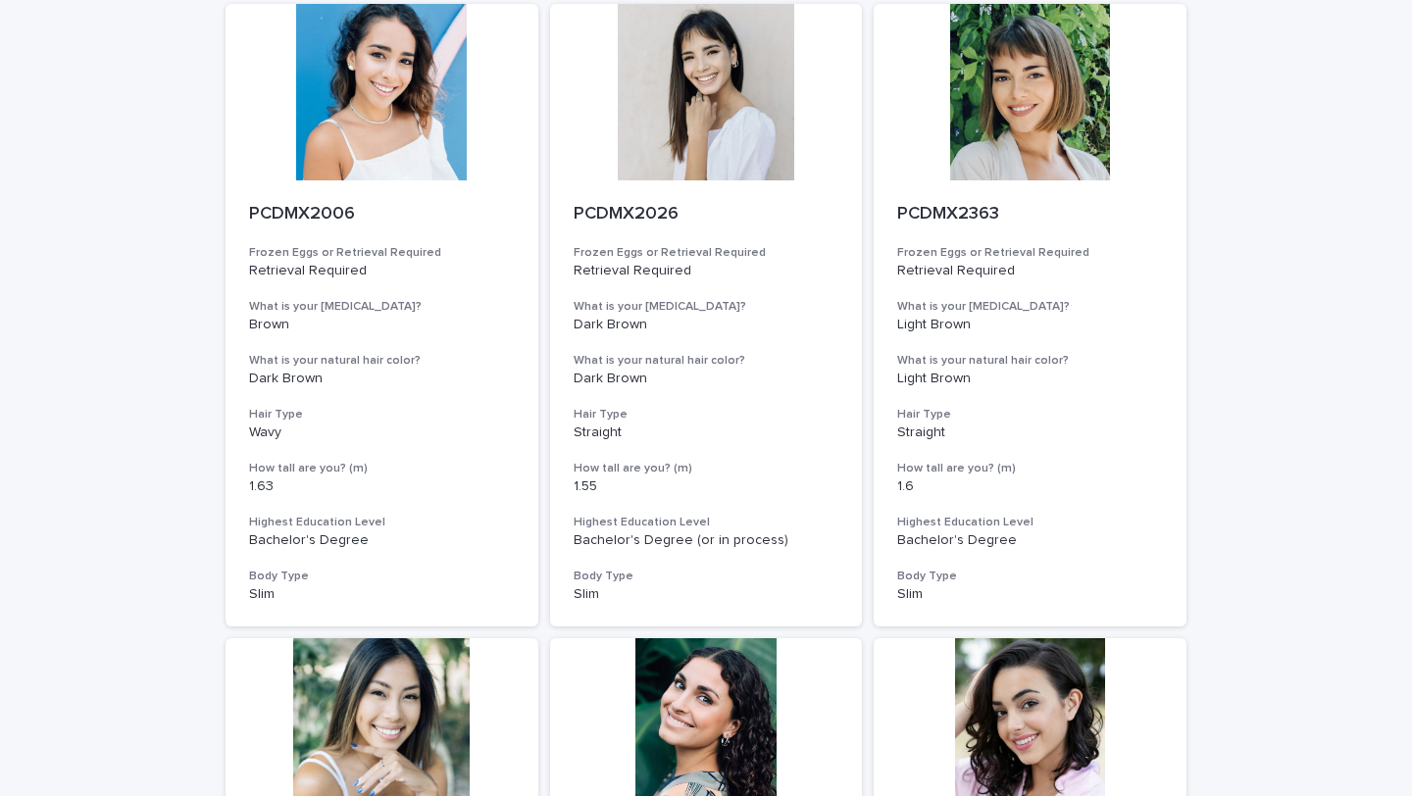
scroll to position [7206, 0]
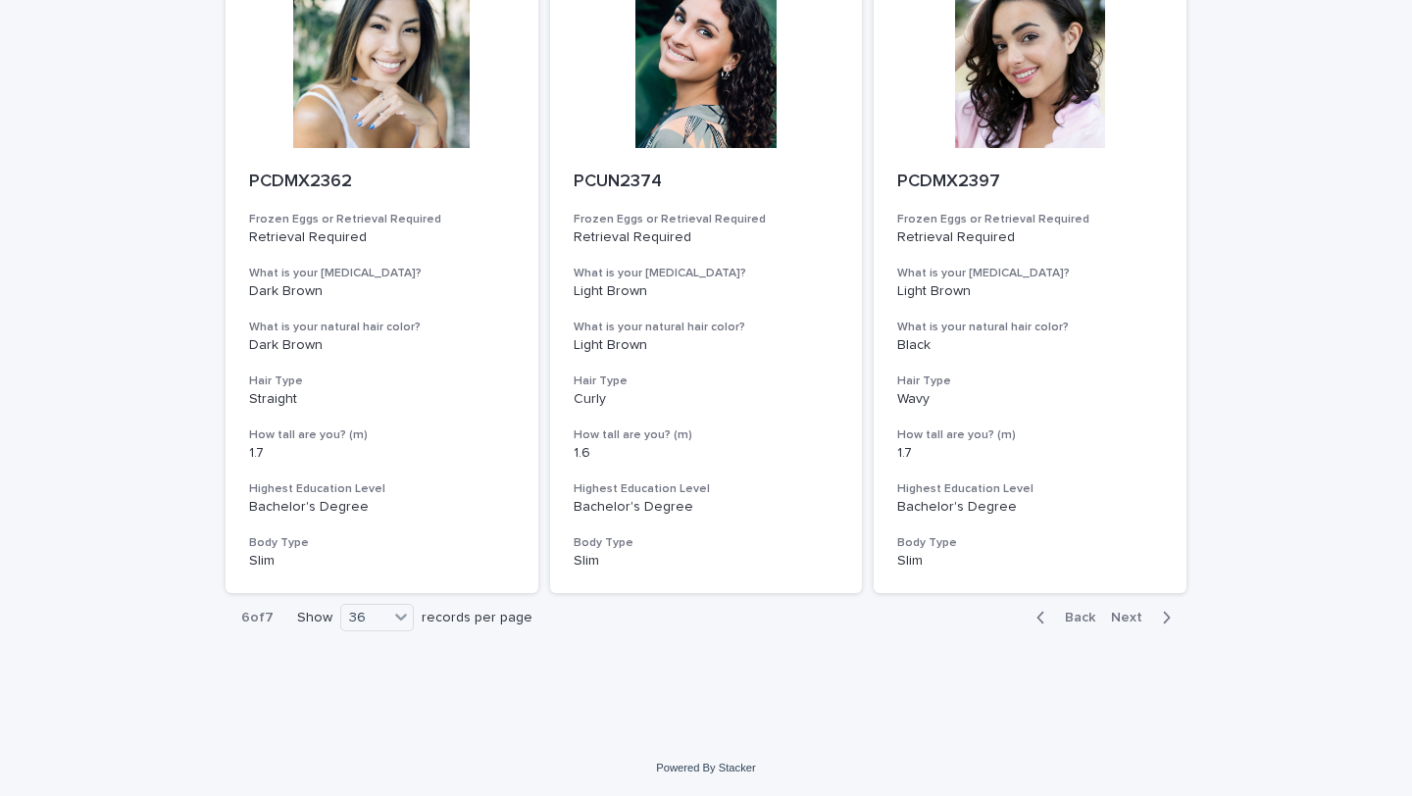
click at [1080, 615] on span "Back" at bounding box center [1074, 618] width 42 height 14
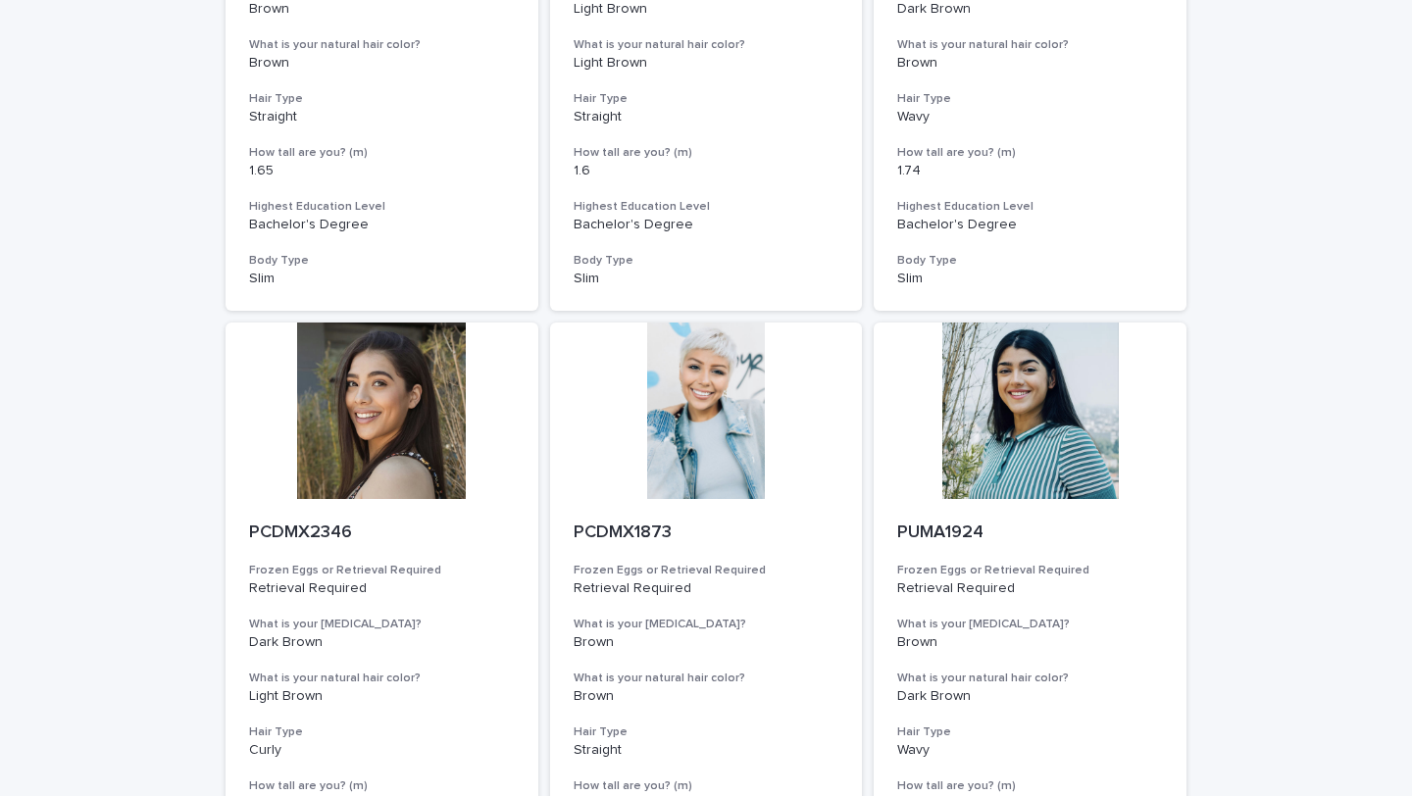
scroll to position [7206, 0]
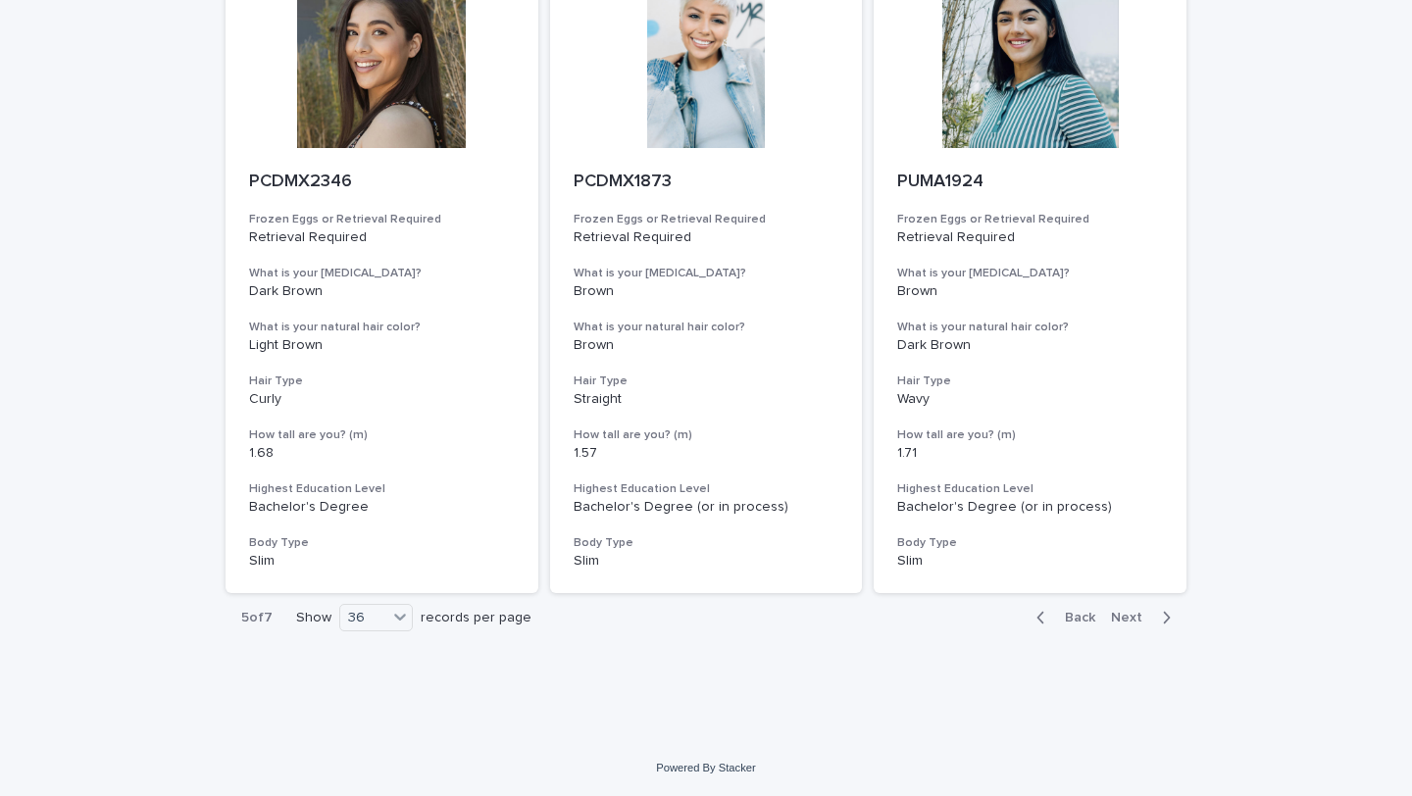
click at [1087, 621] on span "Back" at bounding box center [1074, 618] width 42 height 14
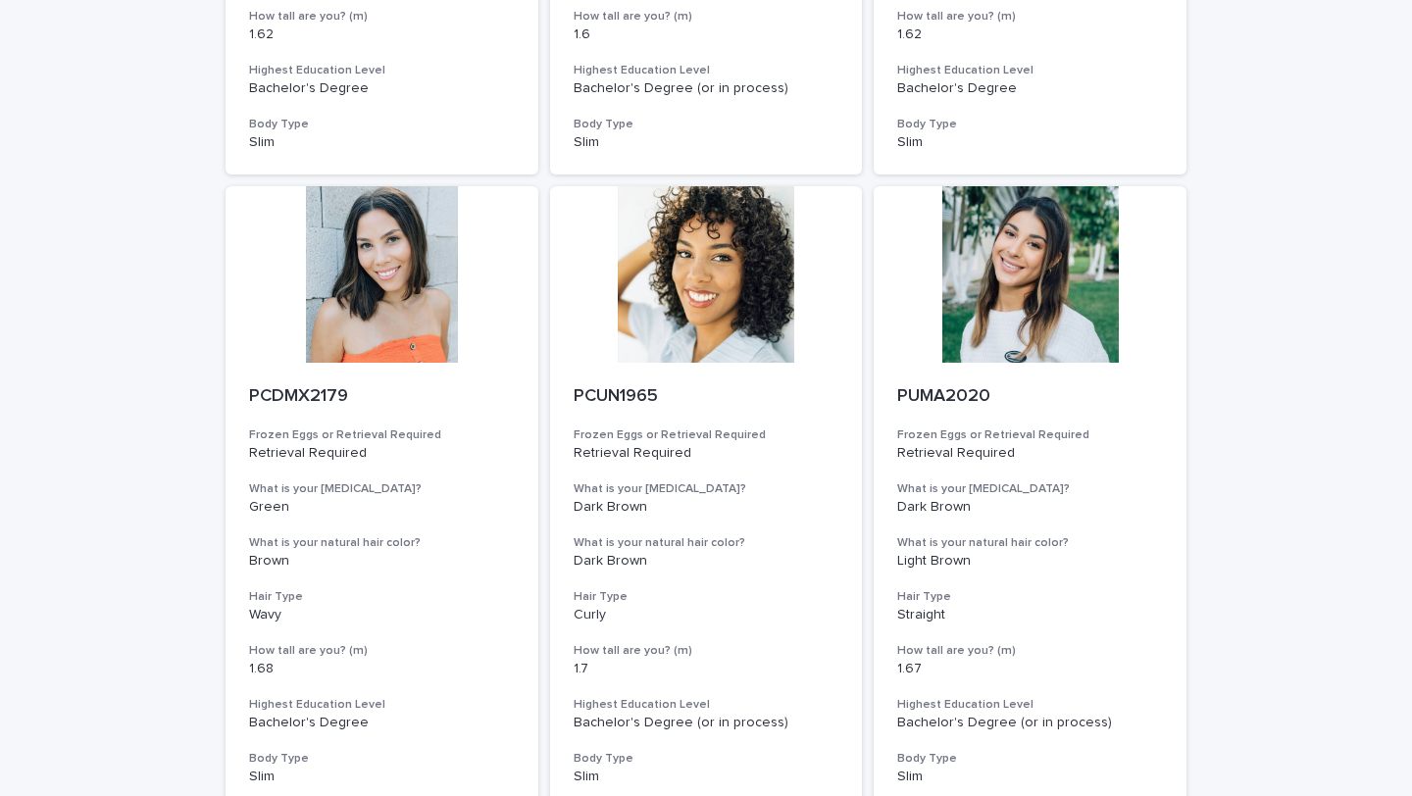
scroll to position [3185, 0]
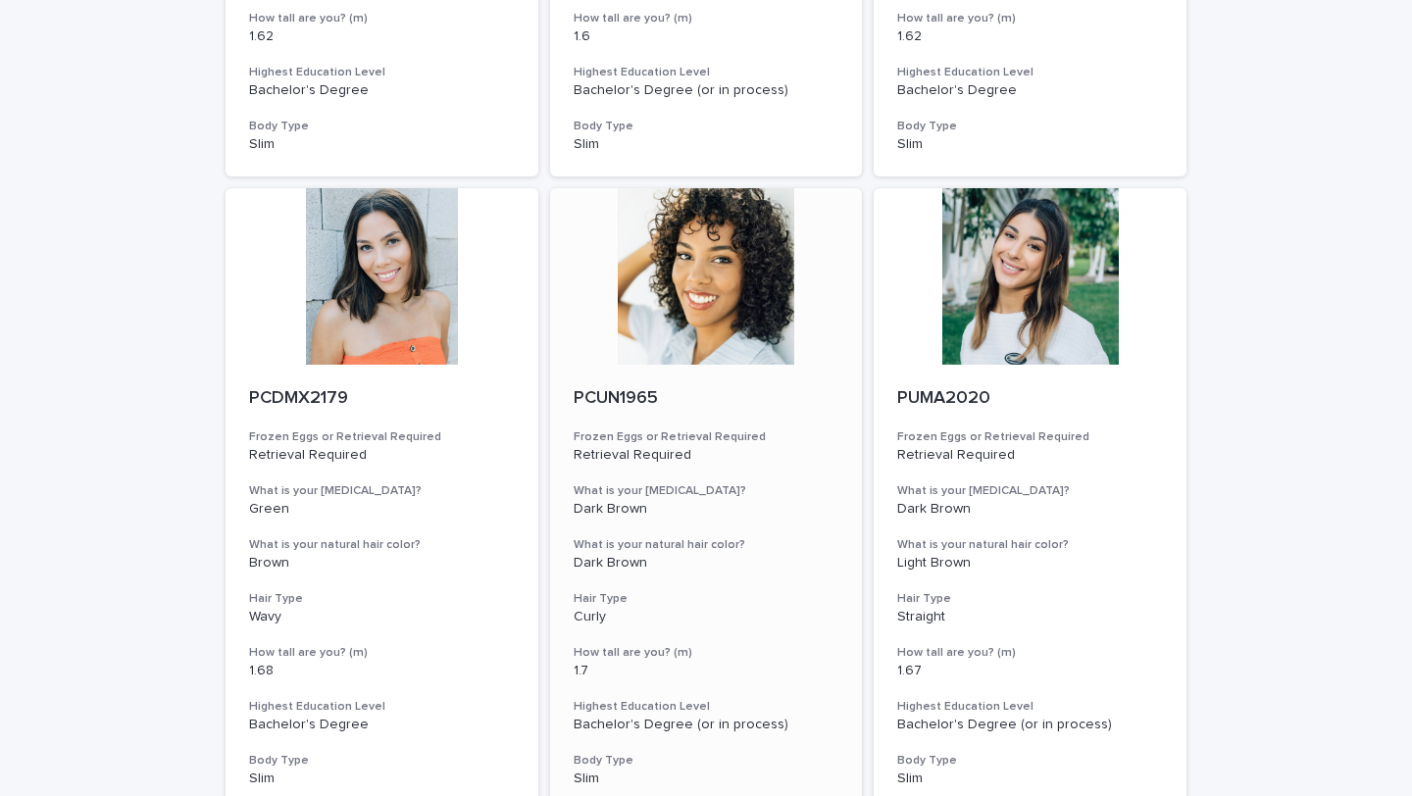
click at [709, 315] on div at bounding box center [706, 276] width 313 height 176
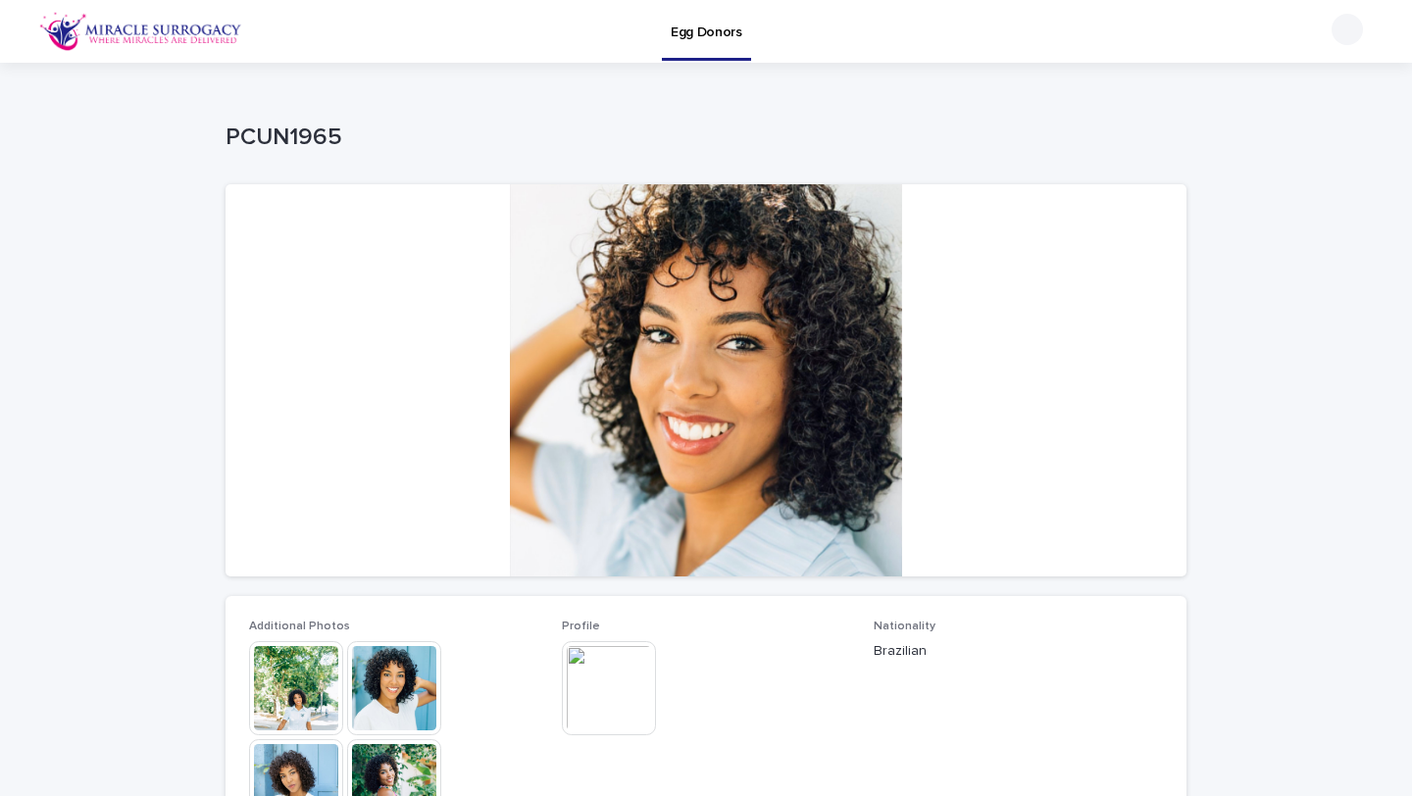
click at [611, 714] on img at bounding box center [609, 688] width 94 height 94
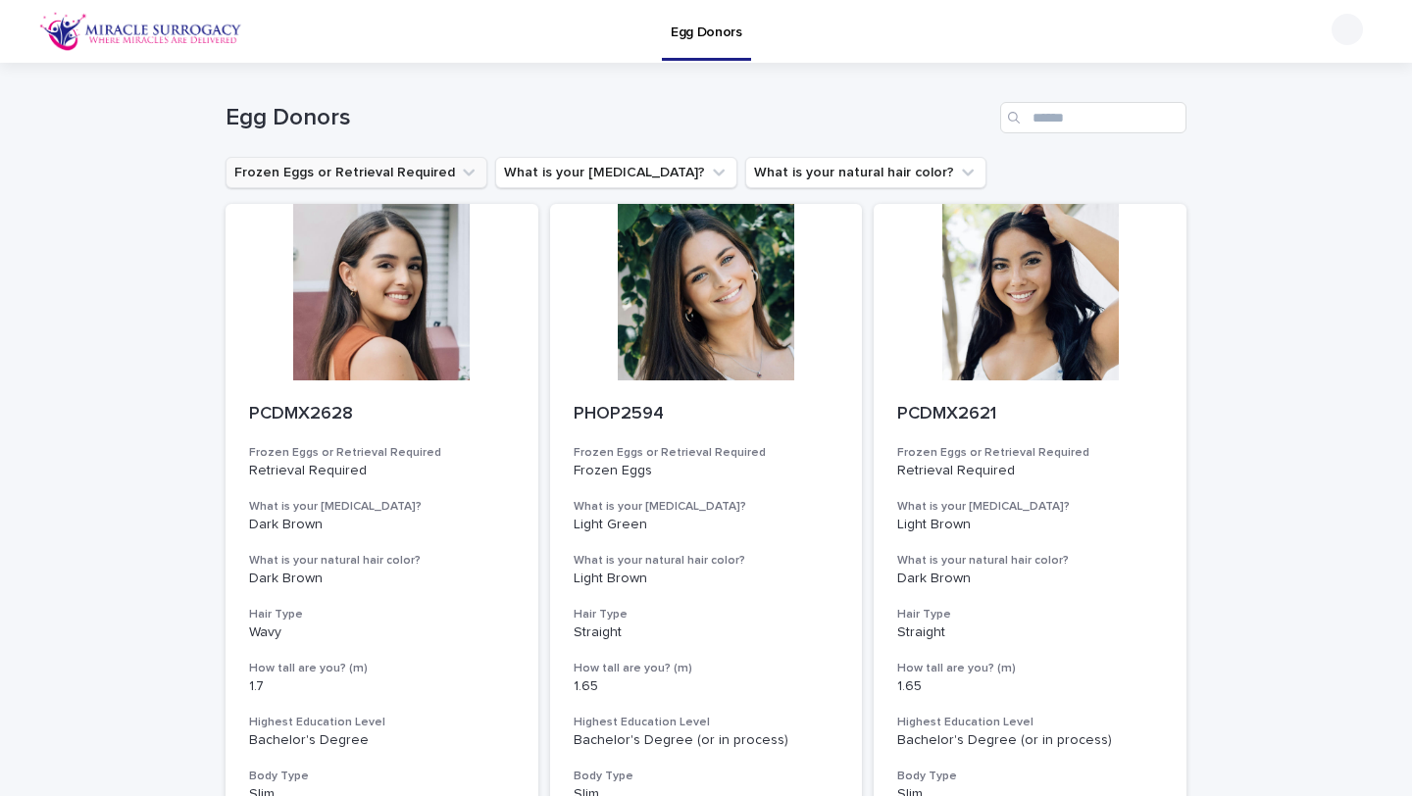
click at [386, 174] on button "Frozen Eggs or Retrieval Required" at bounding box center [356, 172] width 262 height 31
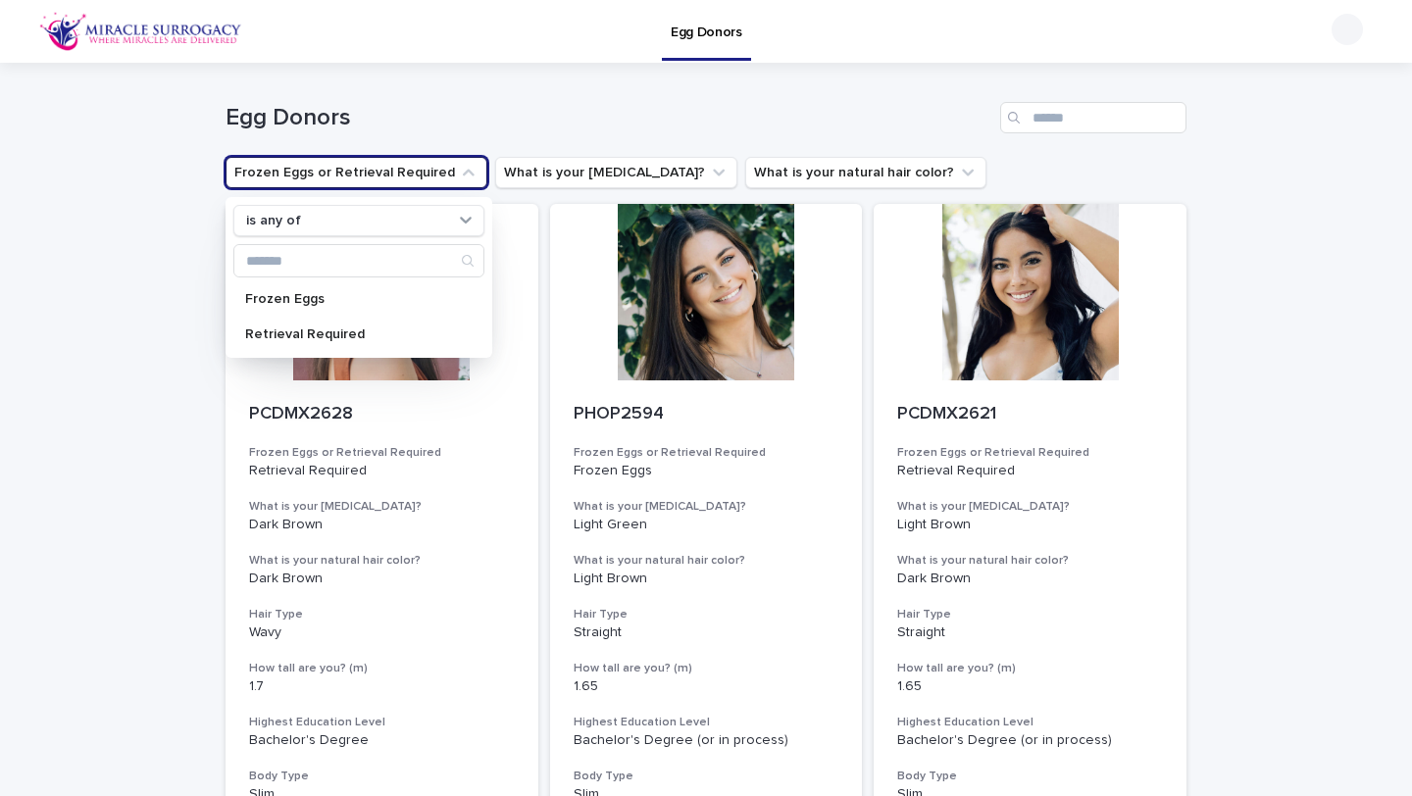
click at [423, 125] on h1 "Egg Donors" at bounding box center [608, 118] width 767 height 28
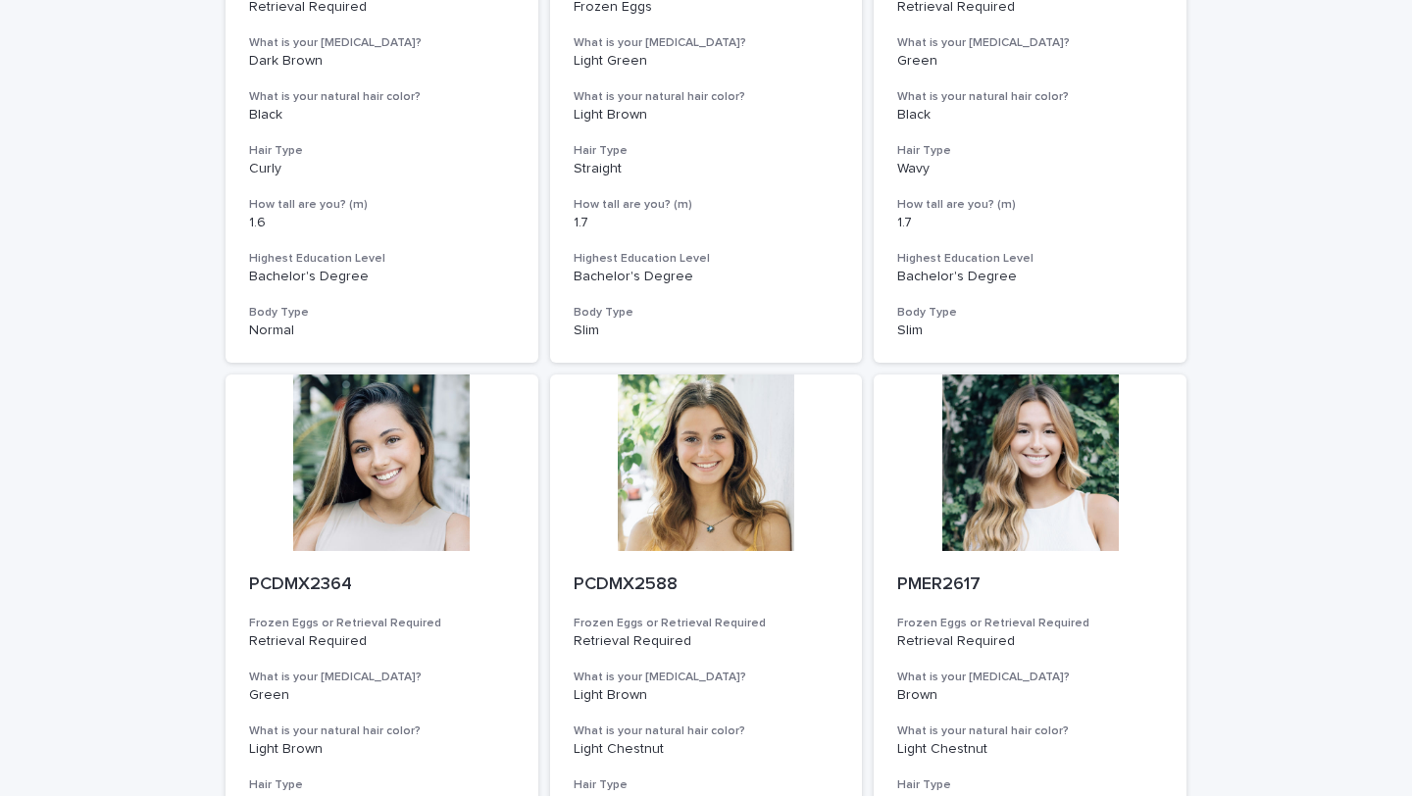
scroll to position [808, 0]
